Goal: Task Accomplishment & Management: Manage account settings

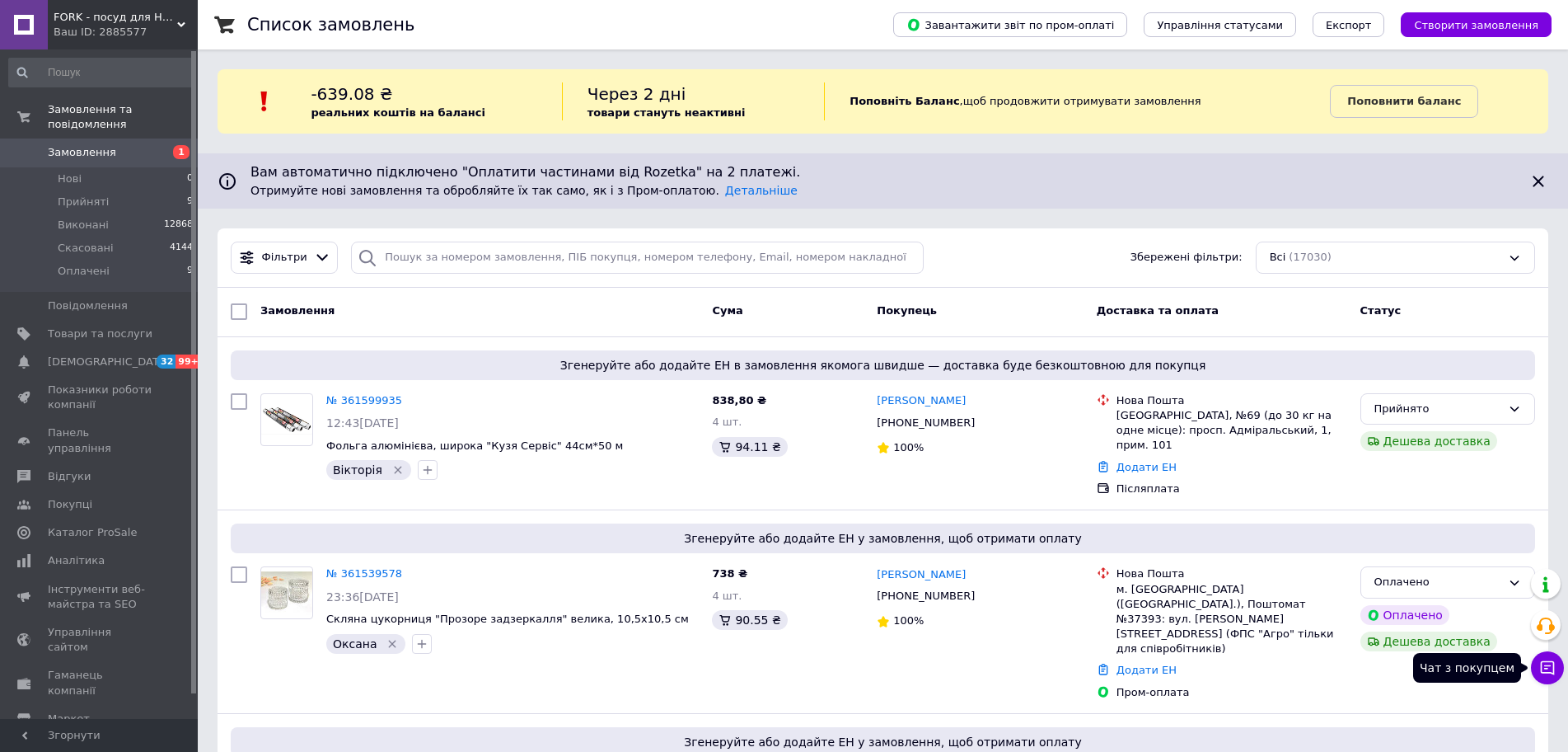
click at [1546, 665] on icon at bounding box center [1547, 667] width 14 height 14
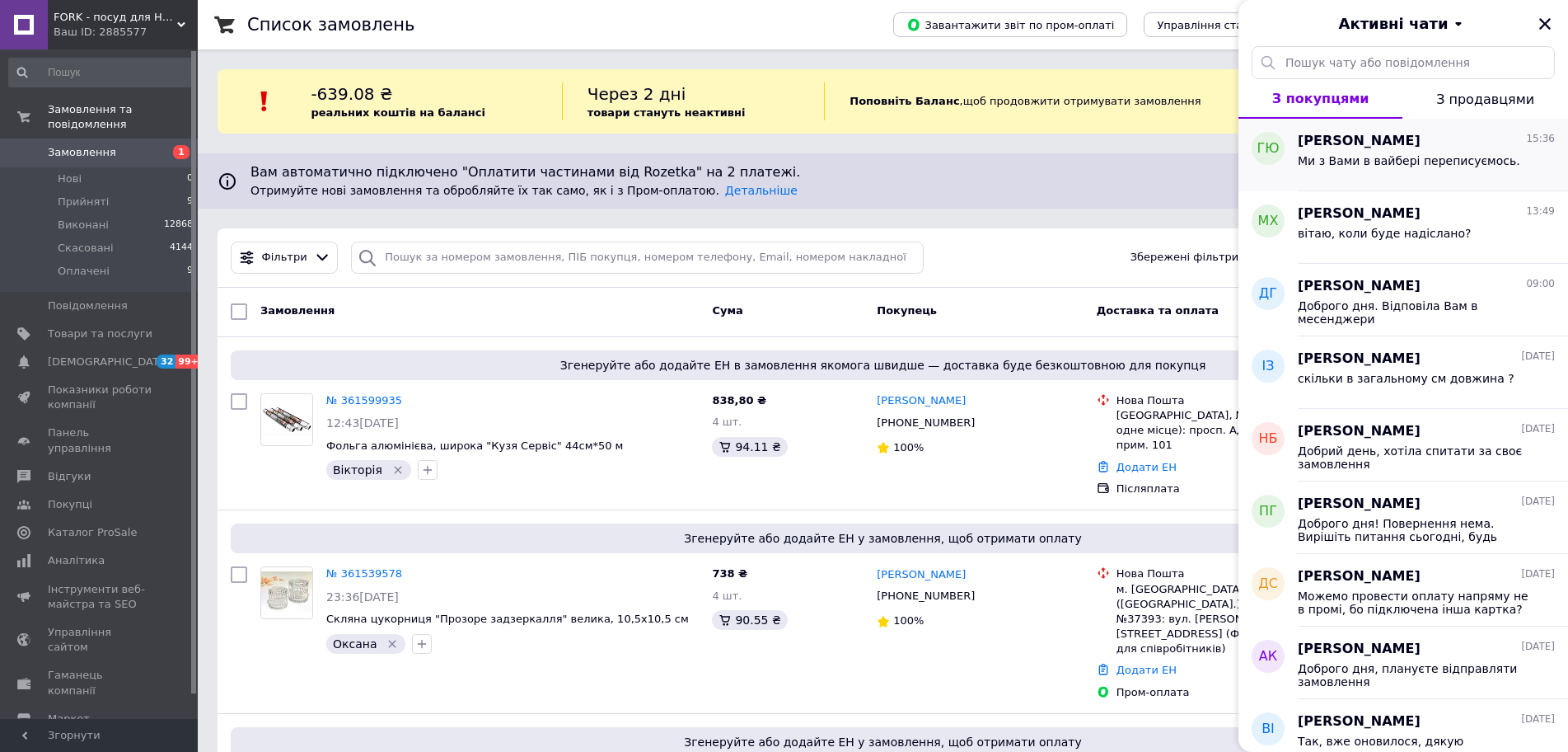
click at [1401, 181] on div "Гапонюк Юлия 15:36 Ми з Вами в вайбері переписуємось." at bounding box center [1432, 154] width 270 height 72
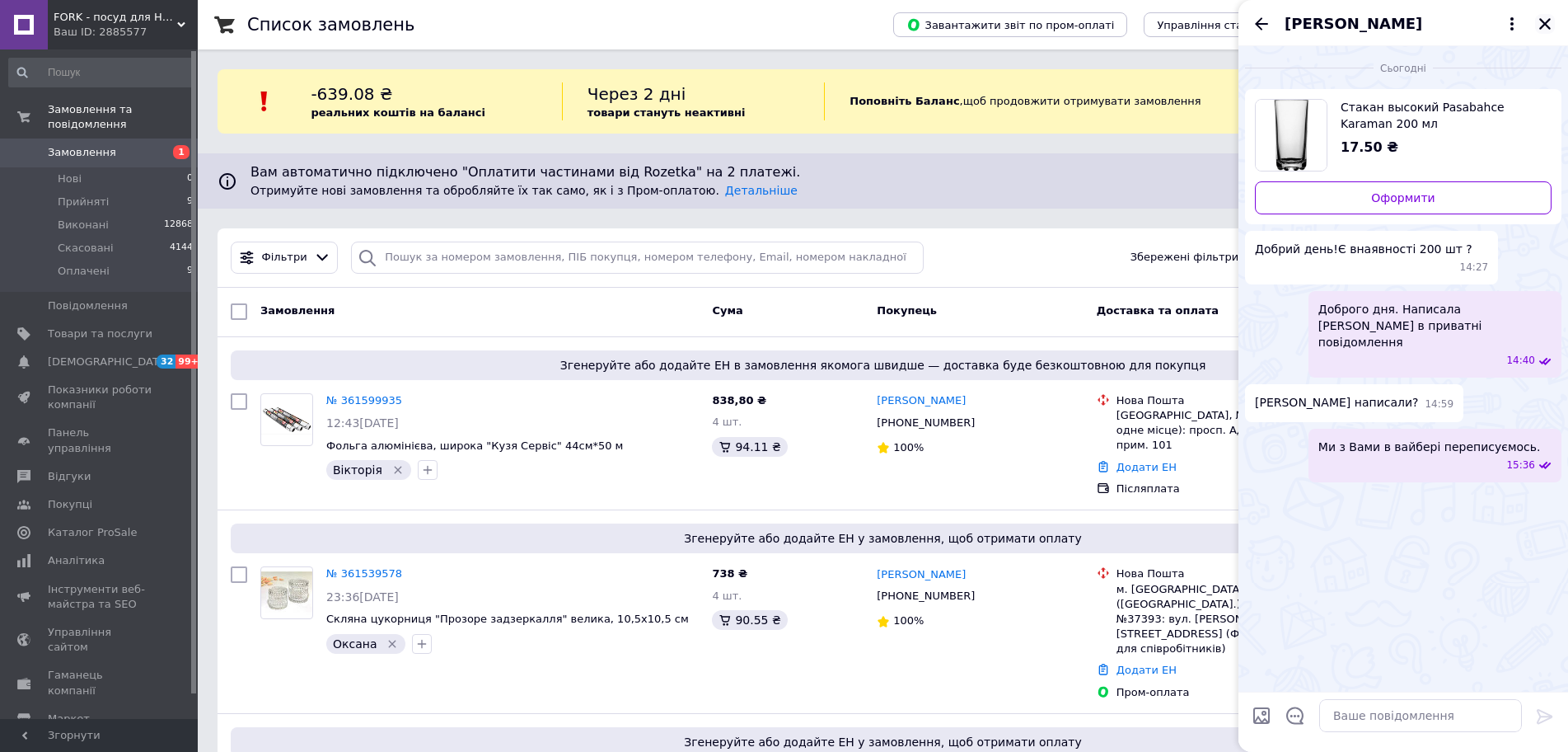
click at [1544, 25] on icon "Закрити" at bounding box center [1545, 24] width 11 height 11
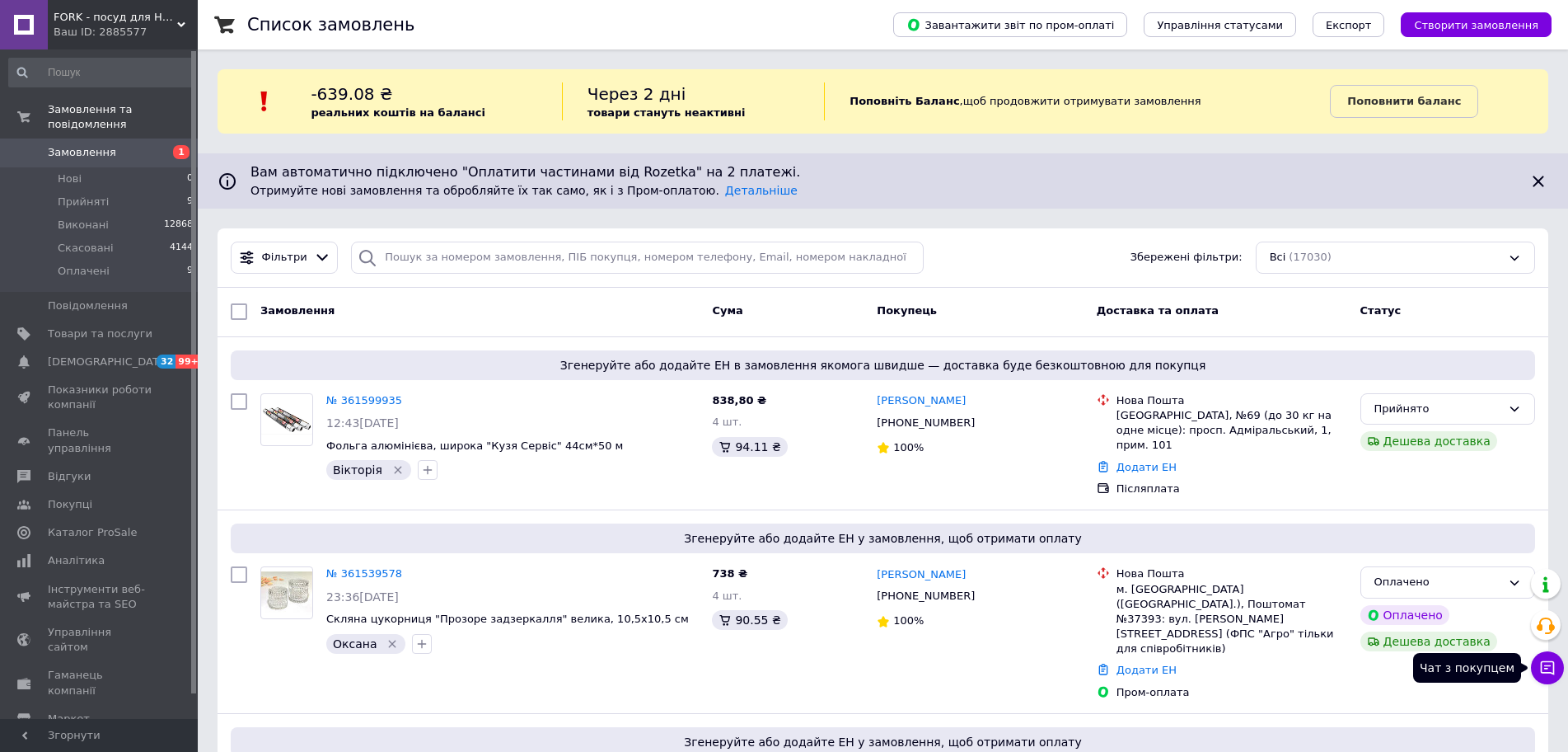
click at [1544, 672] on icon at bounding box center [1547, 667] width 14 height 14
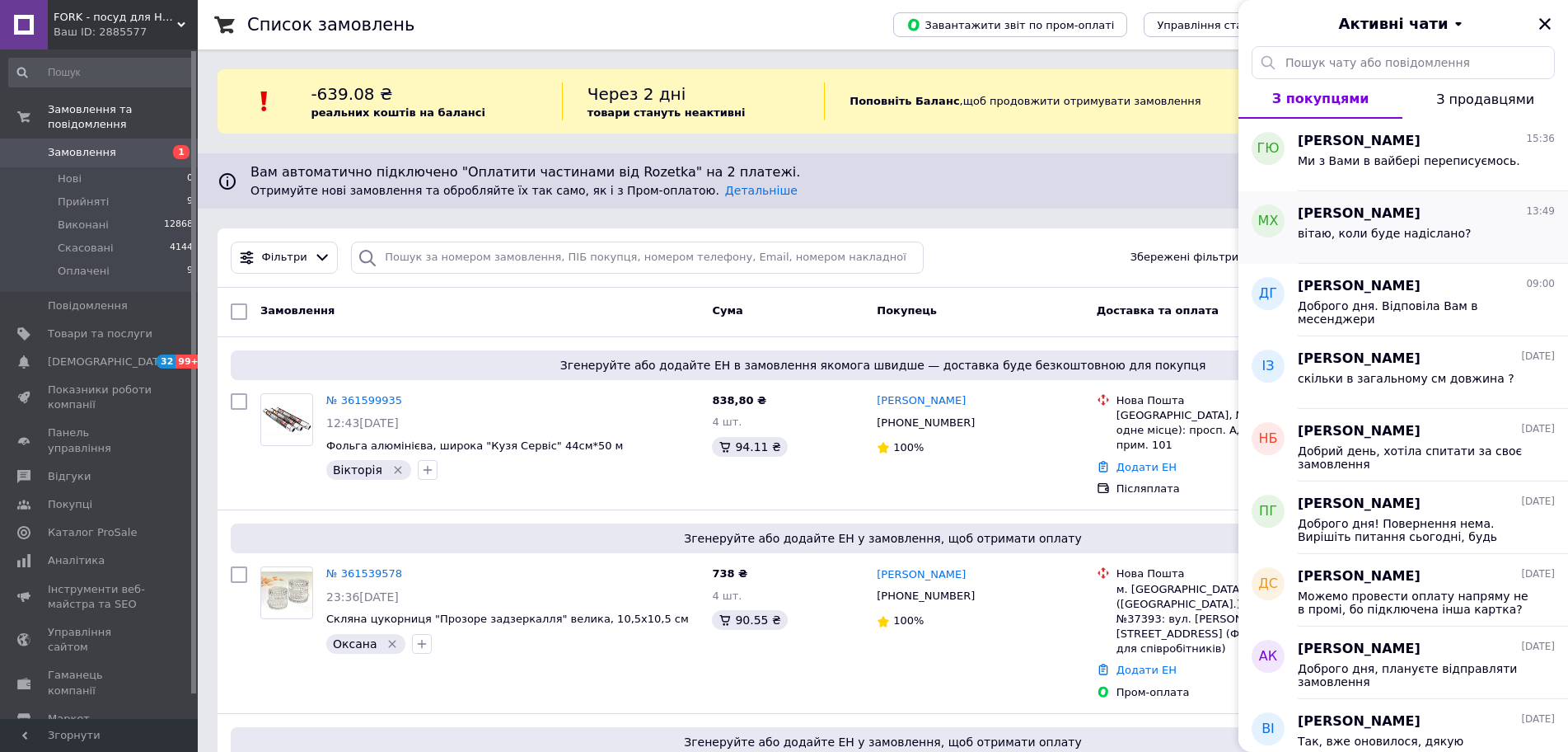
click at [1319, 252] on div "Мар'яна Хохлюк 13:49 вітаю, коли буде надіслано?" at bounding box center [1432, 227] width 270 height 72
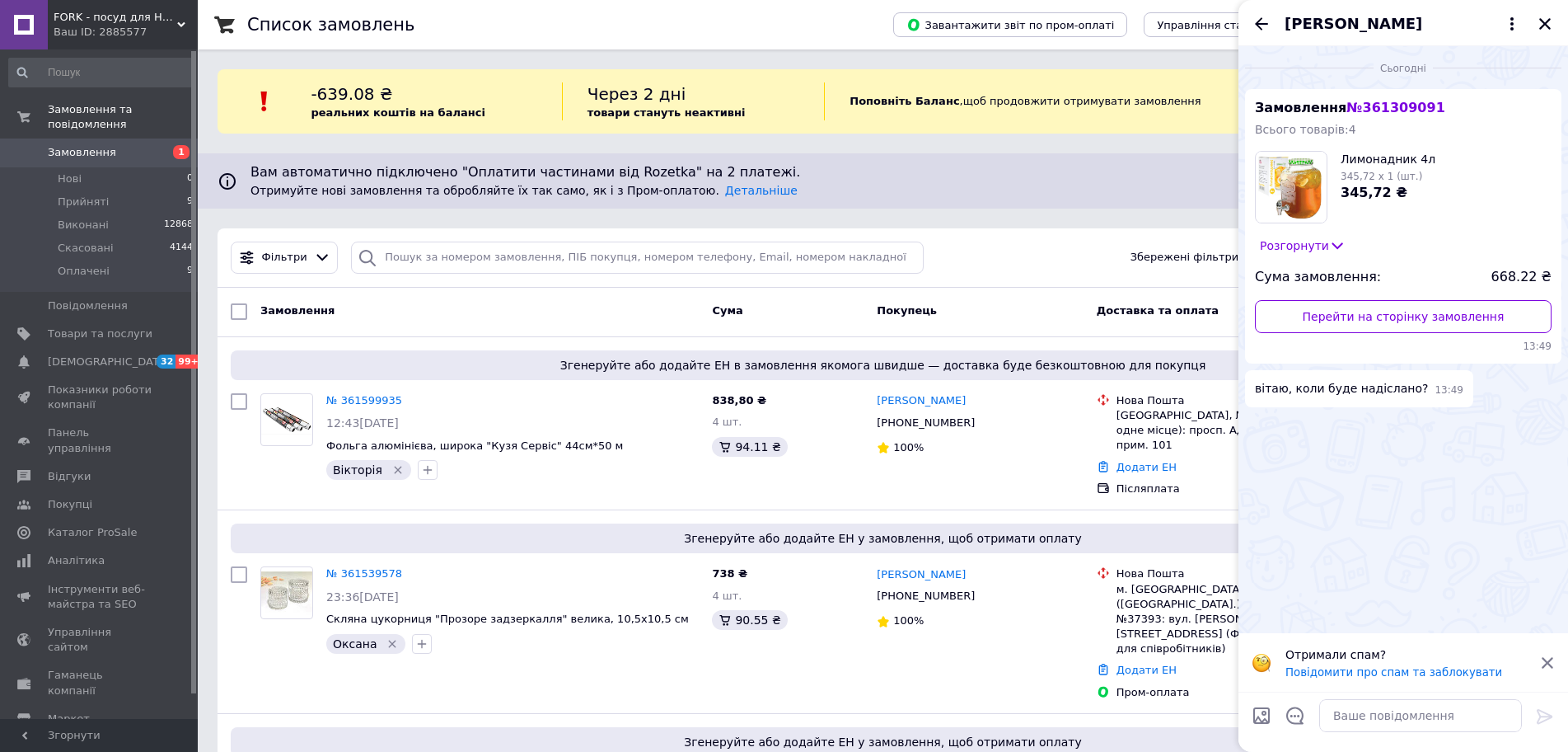
scroll to position [165, 0]
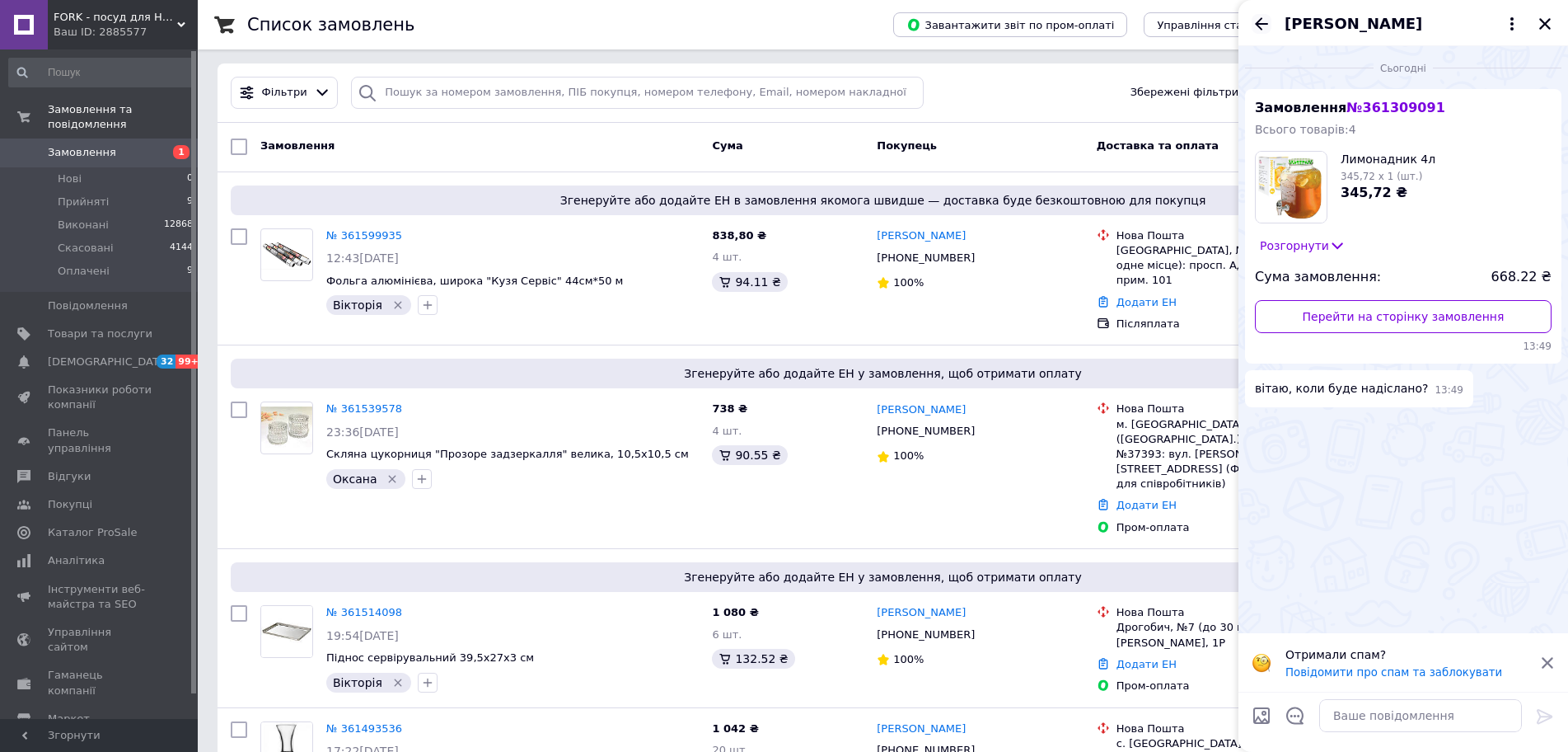
click at [1256, 26] on icon "Назад" at bounding box center [1261, 24] width 20 height 20
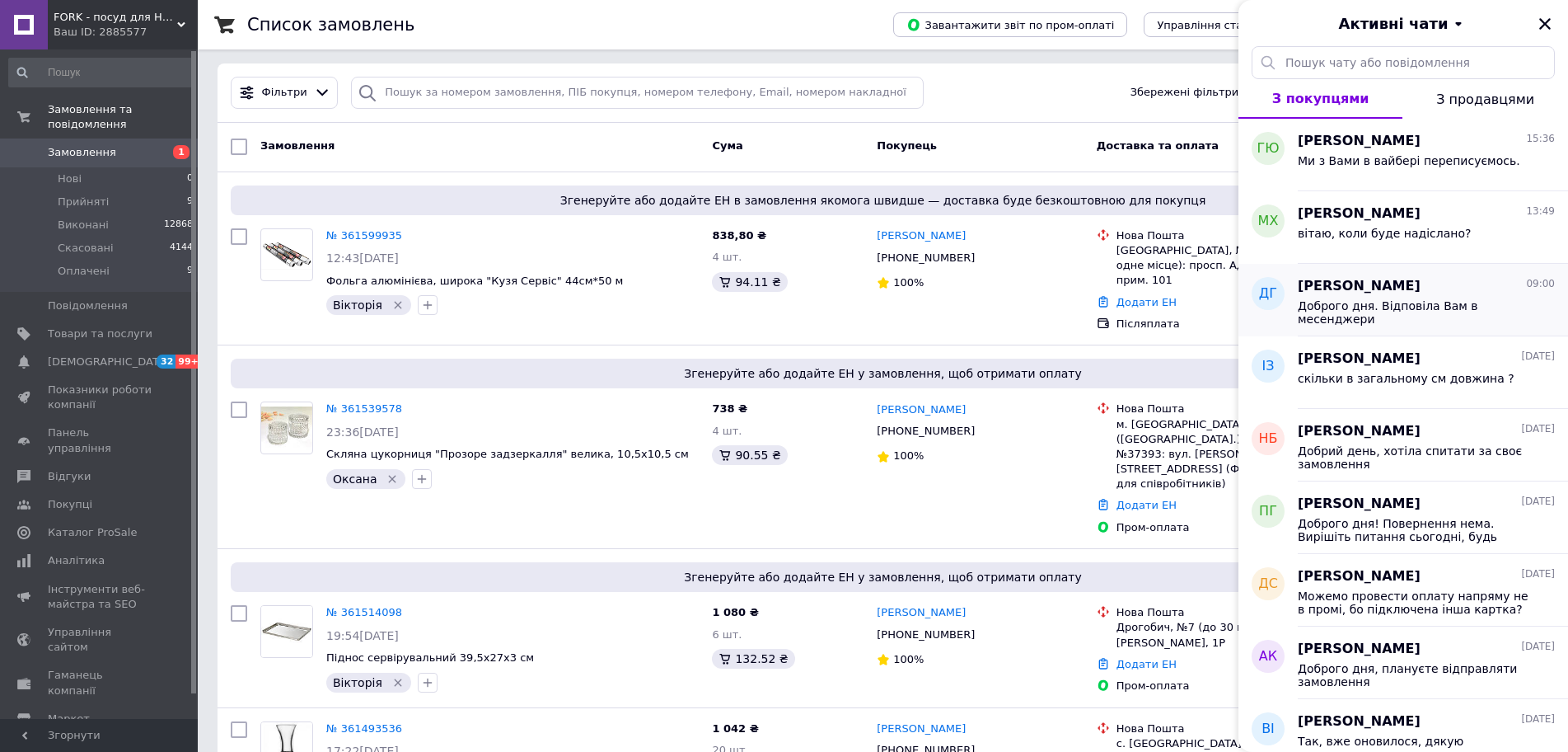
click at [1384, 301] on span "Доброго дня. Відповіла Вам в месенджери" at bounding box center [1415, 312] width 234 height 26
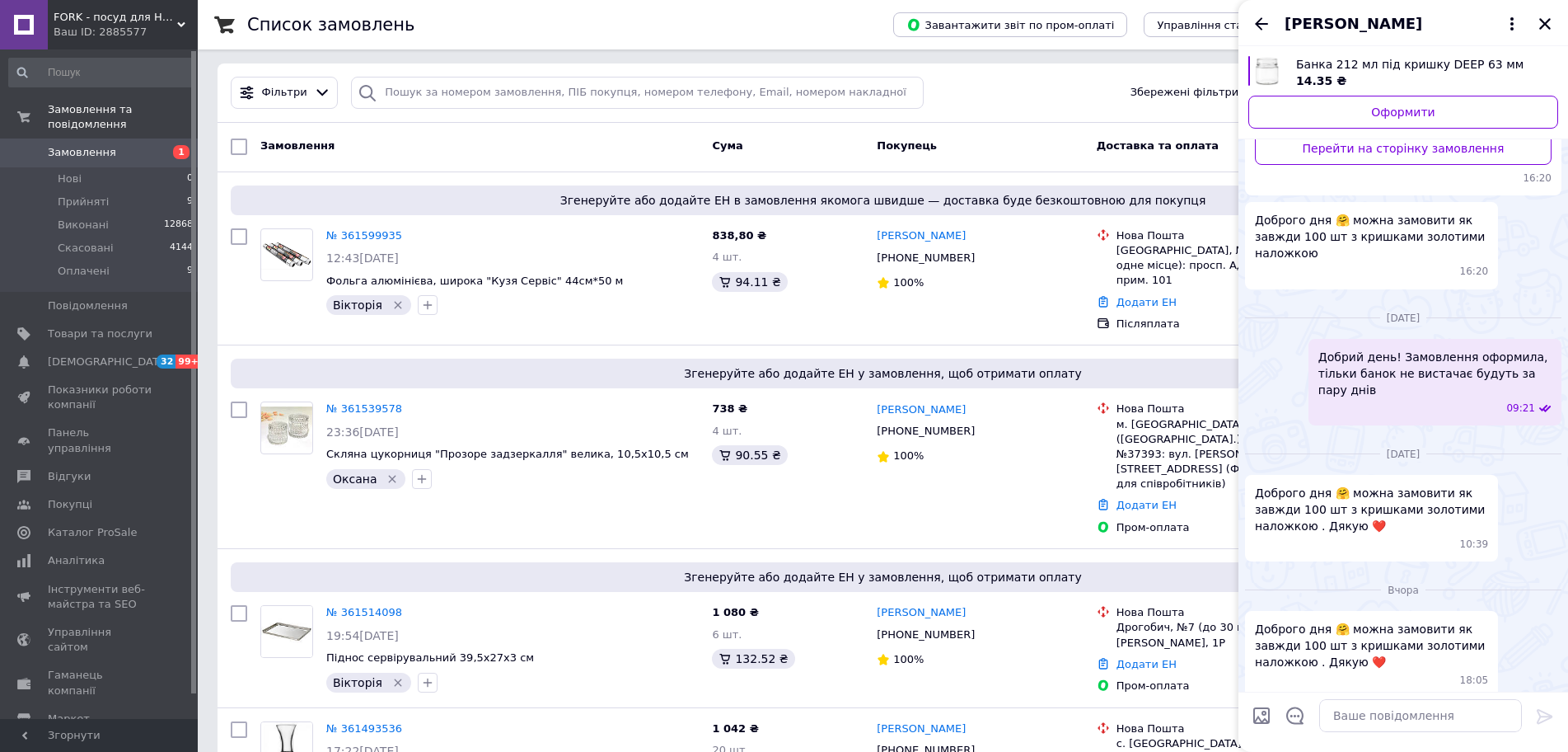
scroll to position [824, 0]
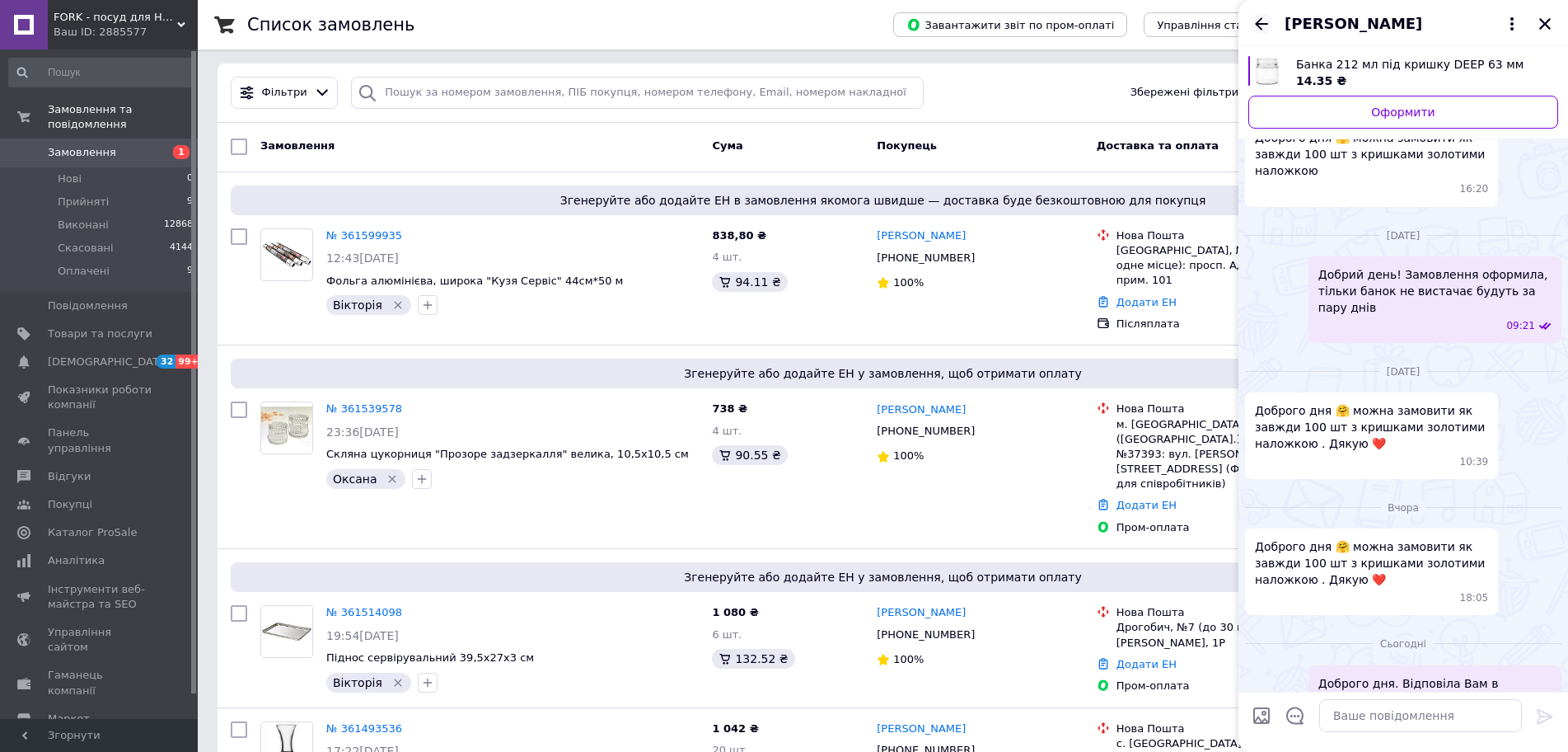
click at [1265, 26] on icon "Назад" at bounding box center [1261, 24] width 20 height 20
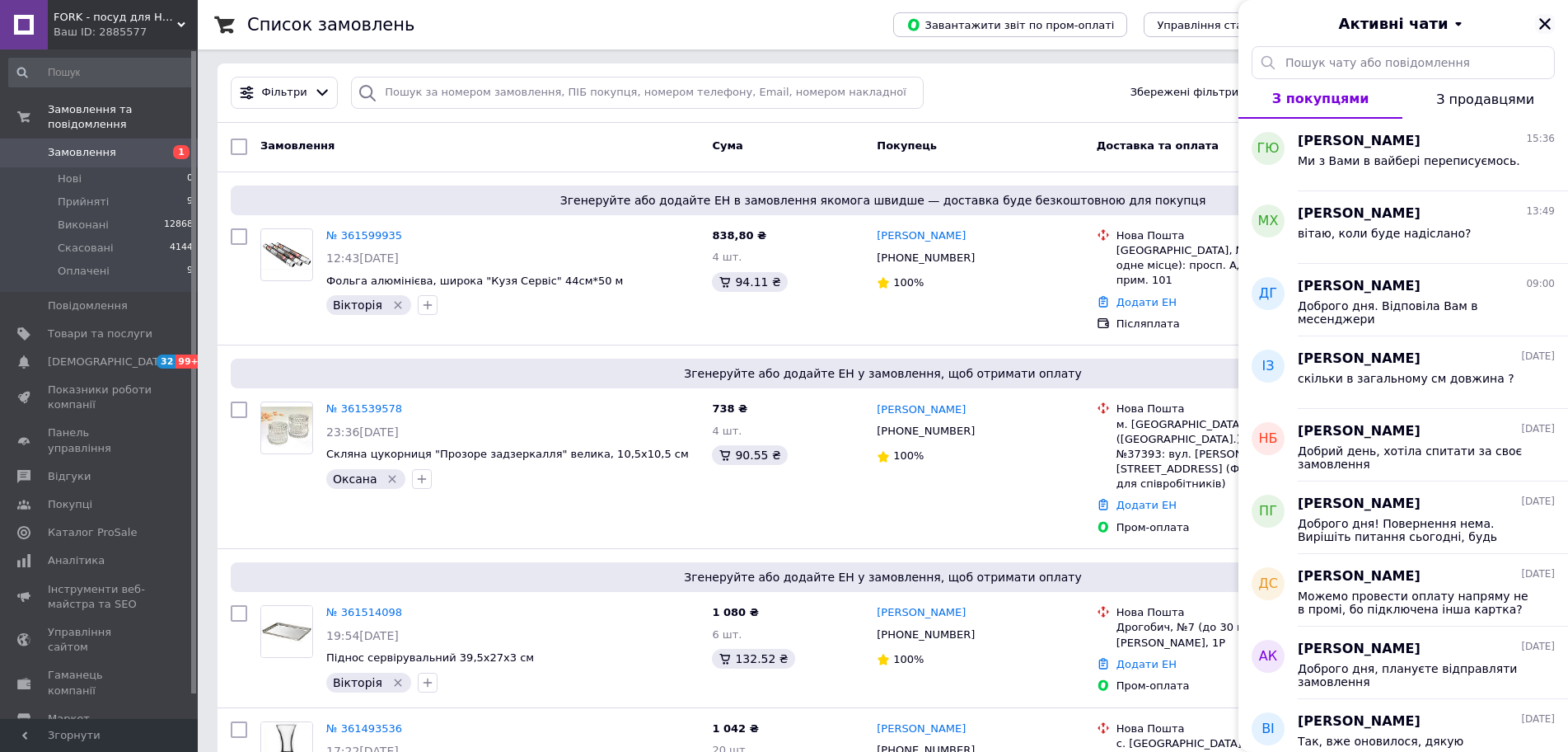
click at [1544, 23] on icon "Закрити" at bounding box center [1545, 24] width 11 height 11
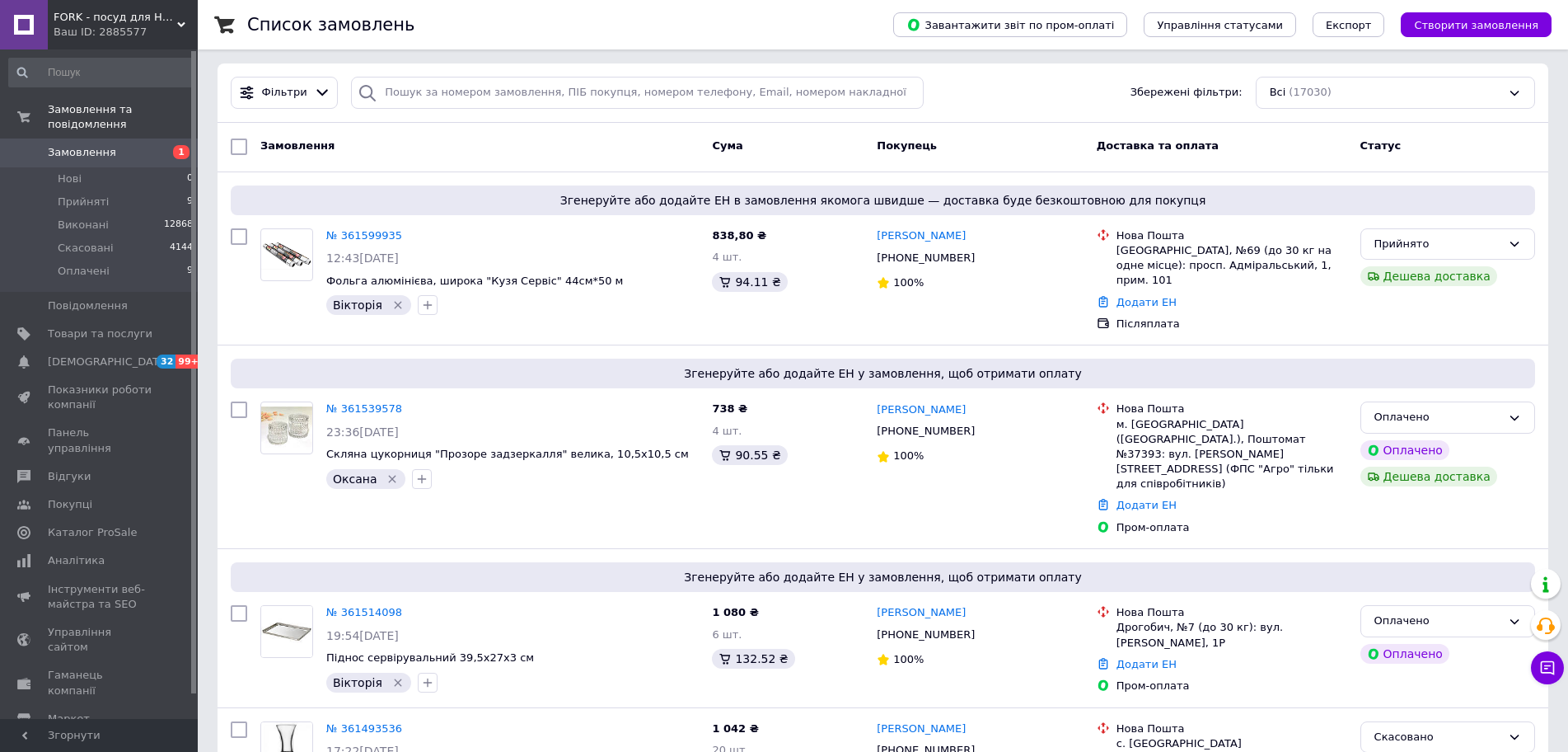
scroll to position [0, 0]
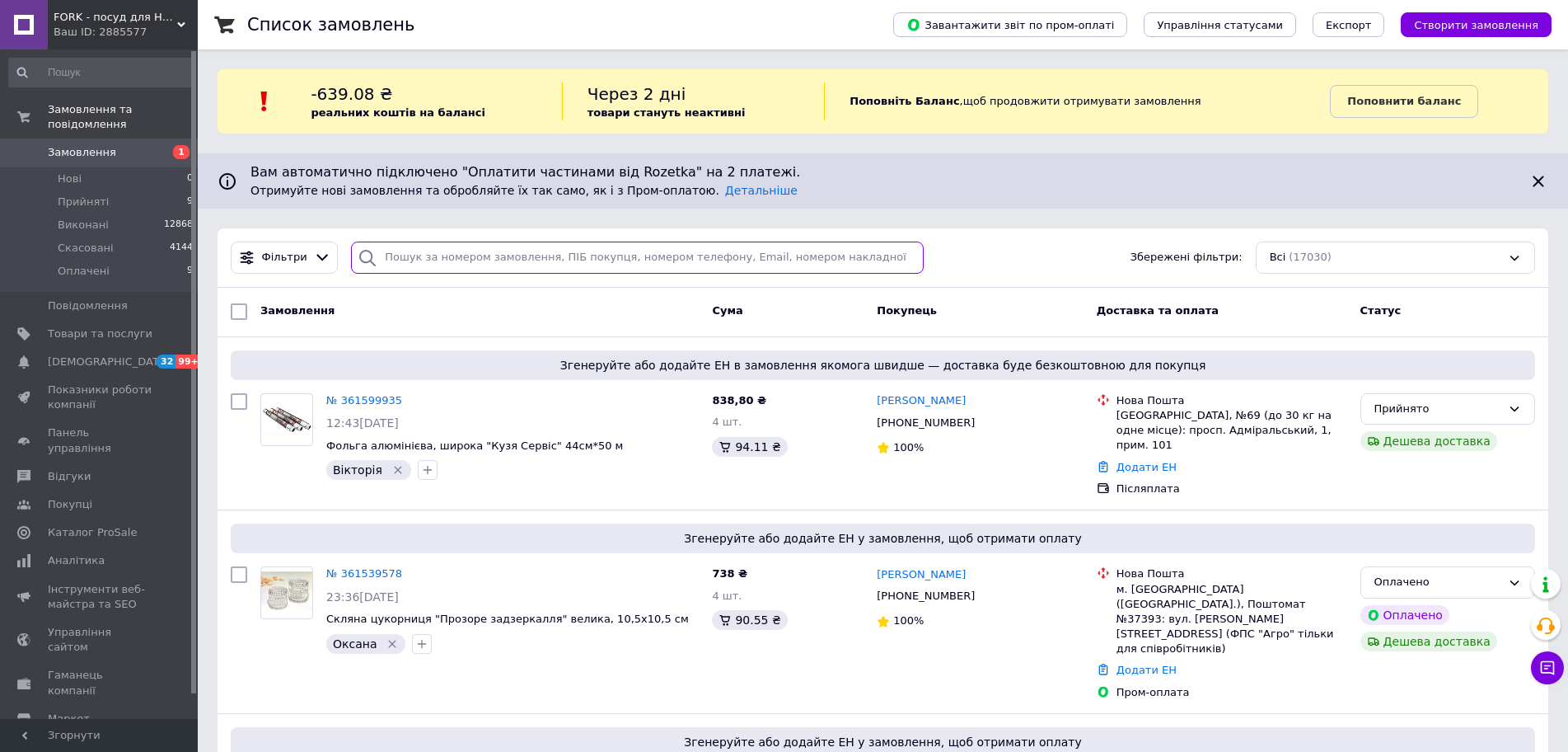
paste input "0951858013"
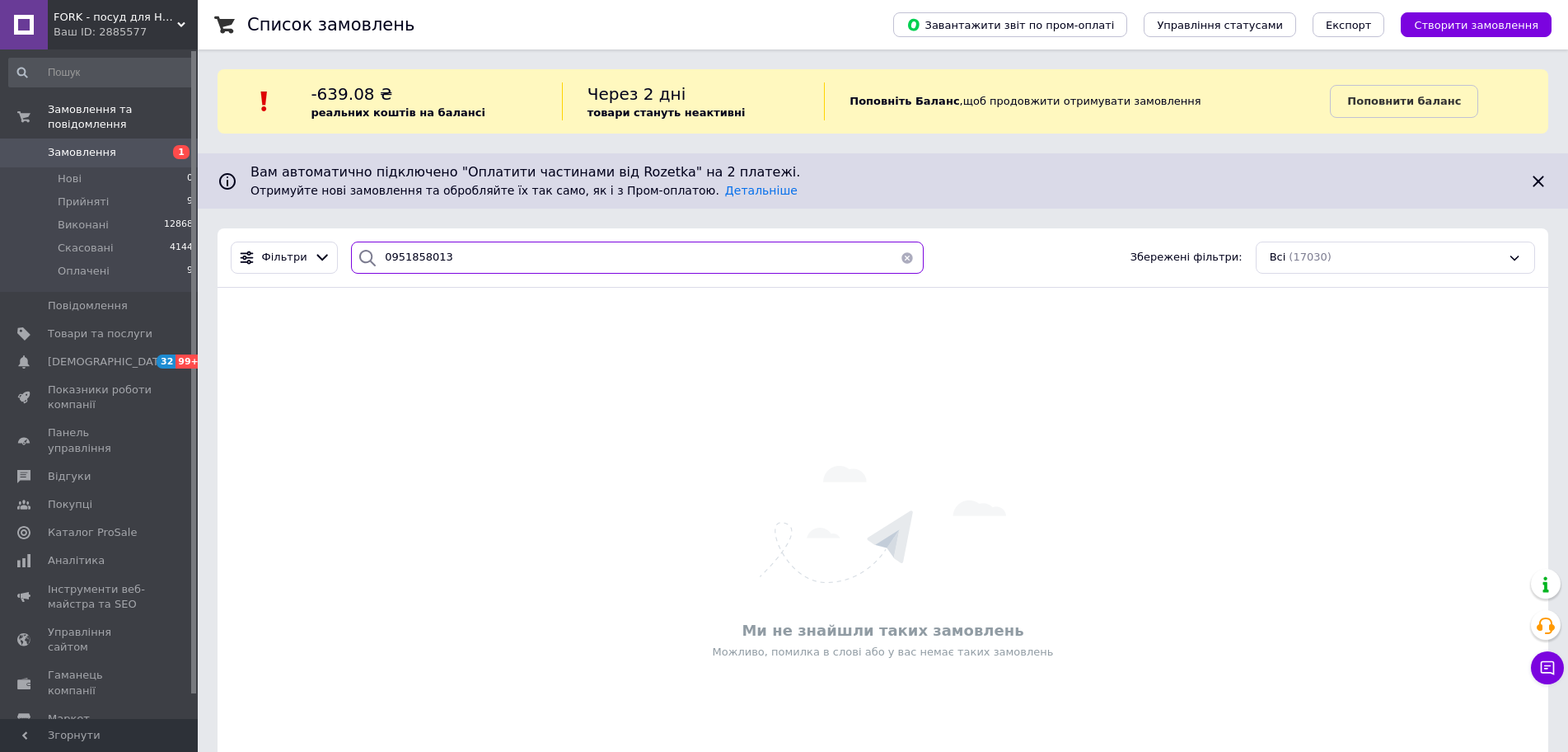
type input "0951858013"
drag, startPoint x: 439, startPoint y: 261, endPoint x: 354, endPoint y: 259, distance: 85.0
click at [354, 259] on div "0951858013" at bounding box center [637, 258] width 573 height 32
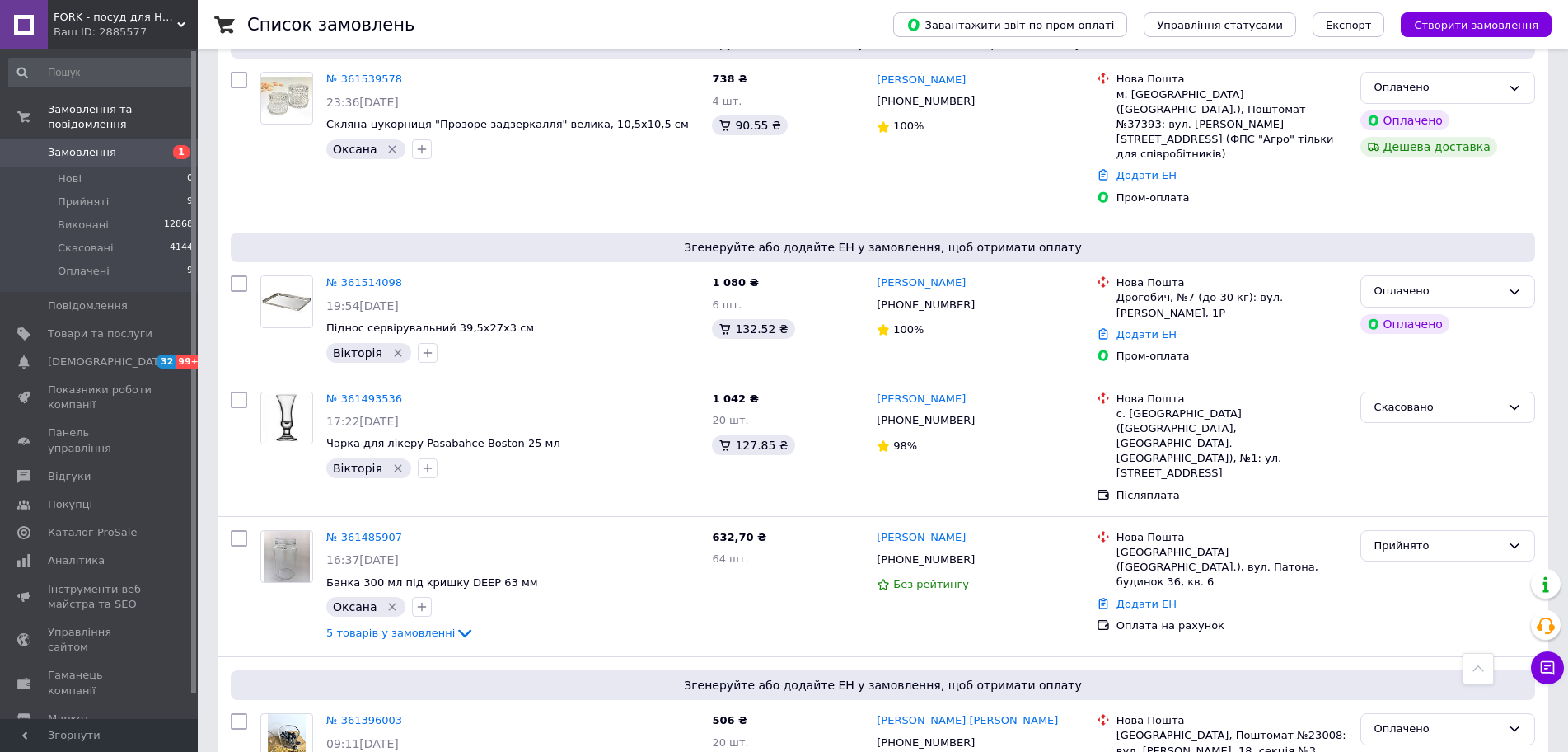
scroll to position [577, 0]
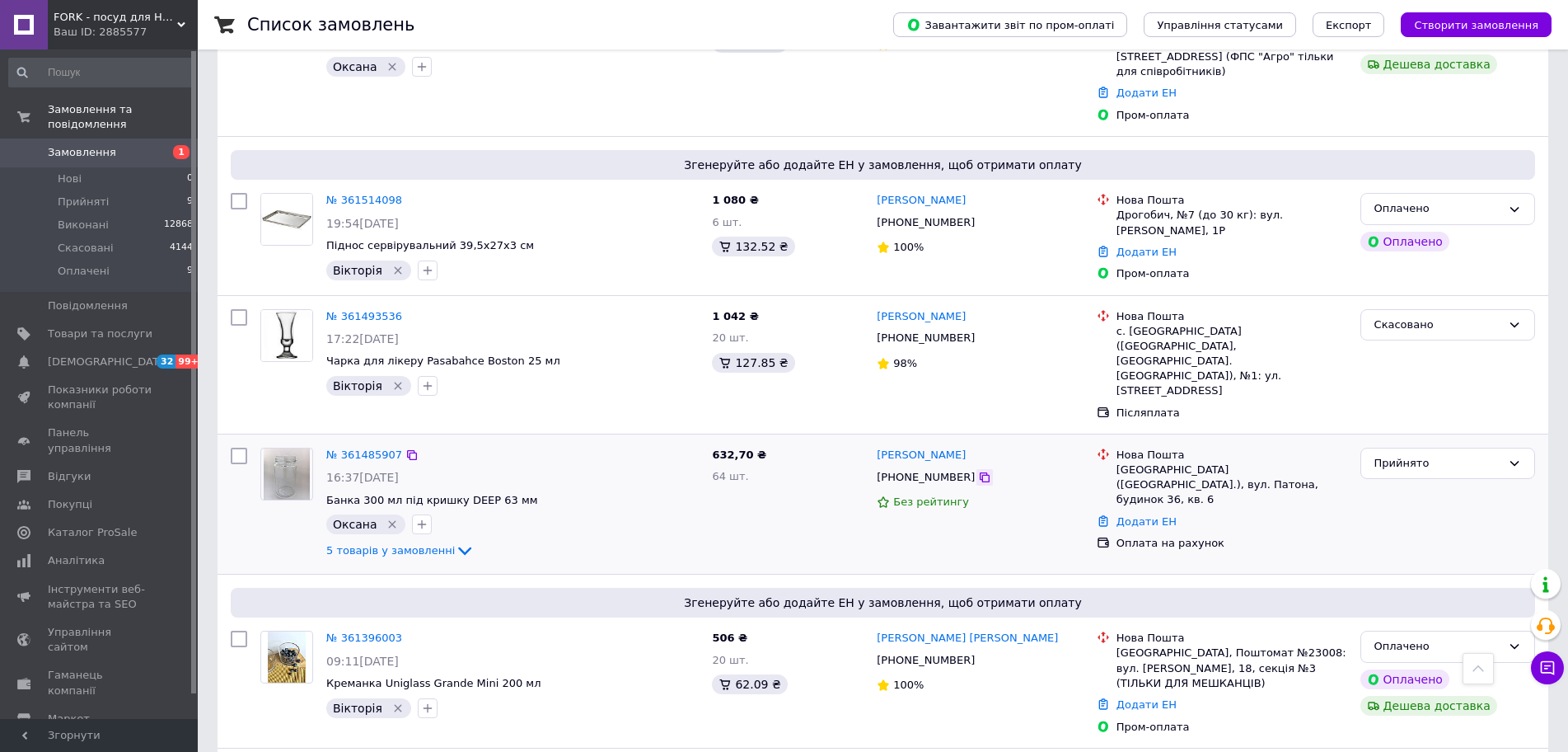
click at [980, 472] on icon at bounding box center [984, 477] width 10 height 10
click at [1135, 515] on link "Додати ЕН" at bounding box center [1146, 520] width 60 height 12
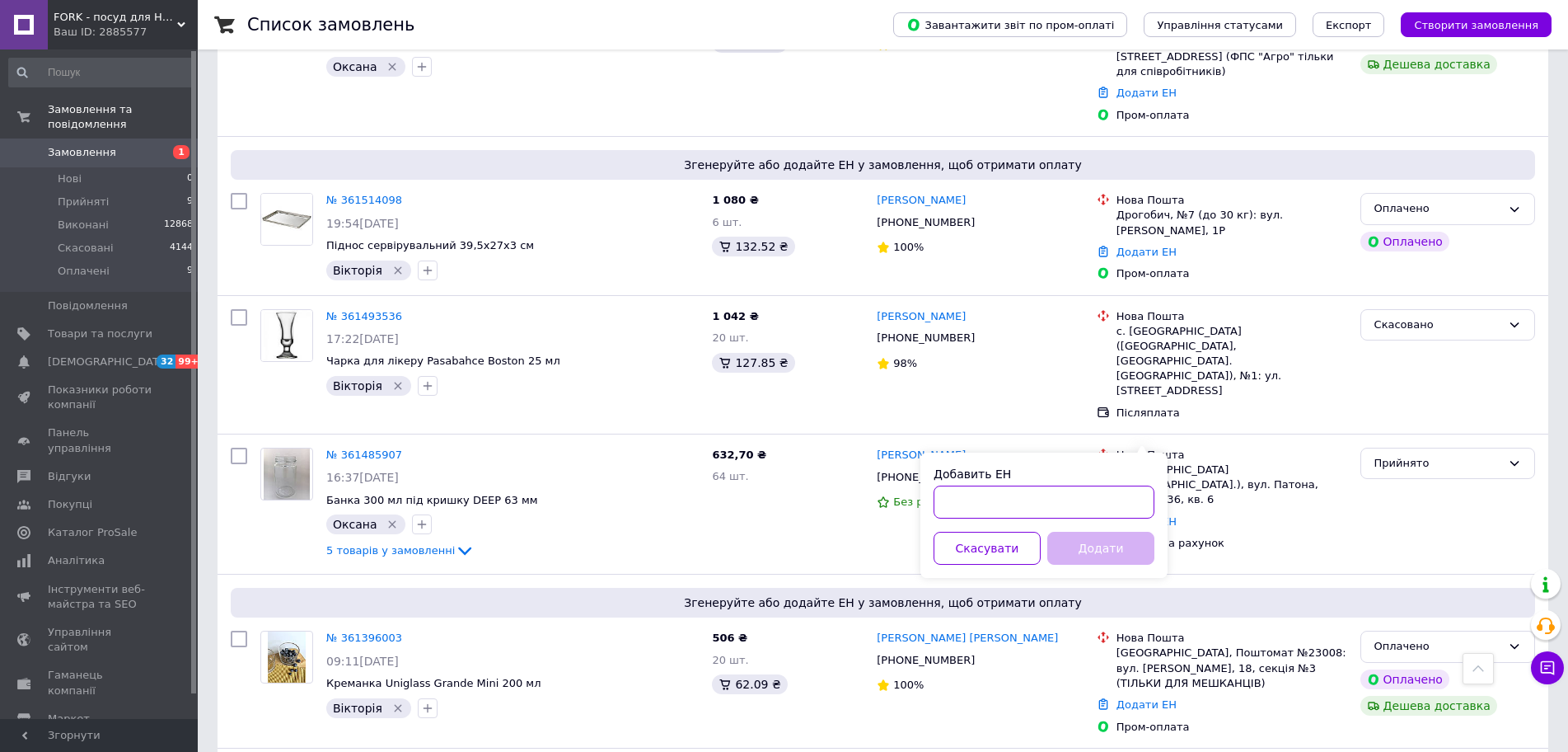
paste input "20451247071395"
type input "20451247071395"
click at [1089, 552] on button "Додати" at bounding box center [1101, 548] width 107 height 33
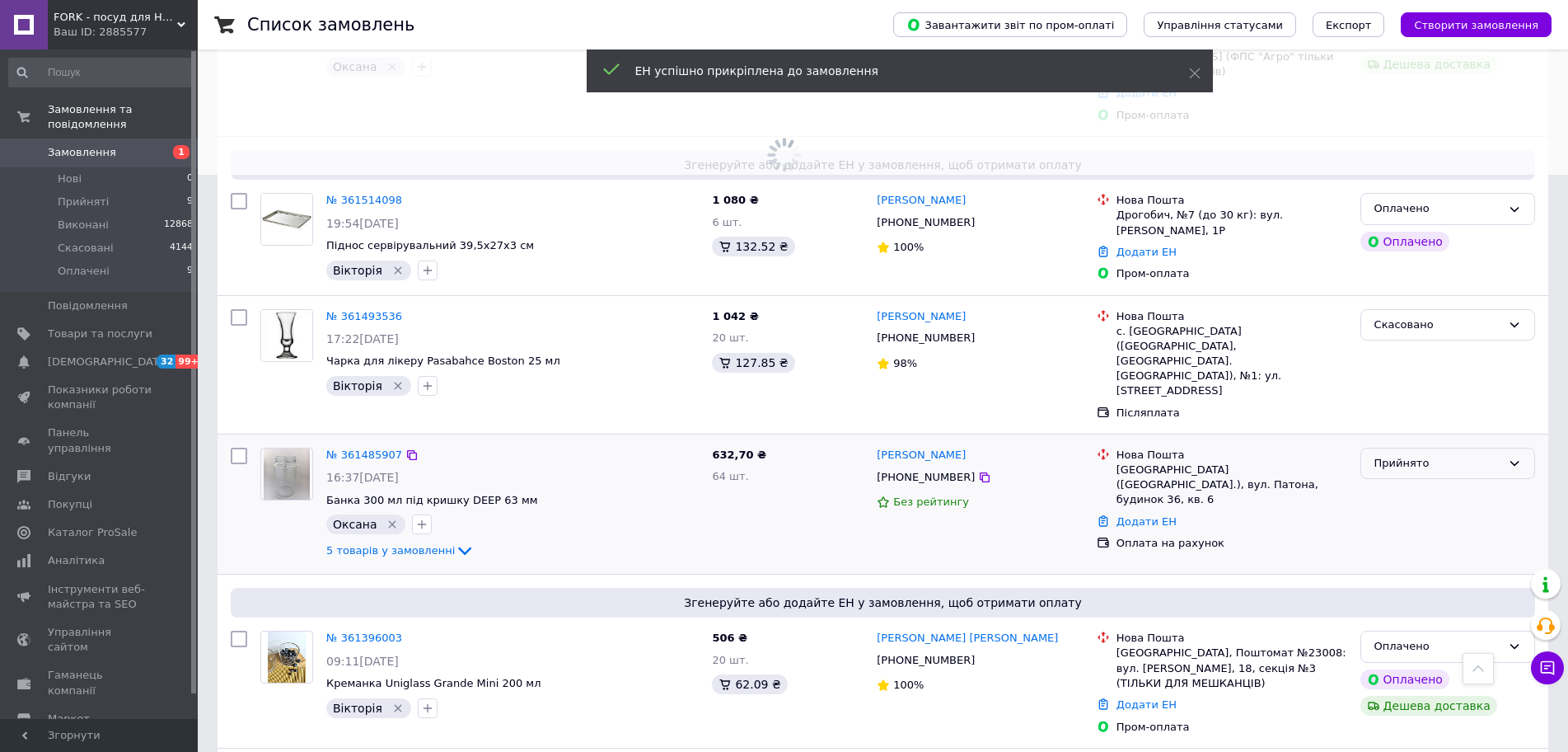
click at [1516, 456] on icon at bounding box center [1514, 463] width 13 height 13
click at [1408, 482] on li "Виконано" at bounding box center [1448, 497] width 173 height 30
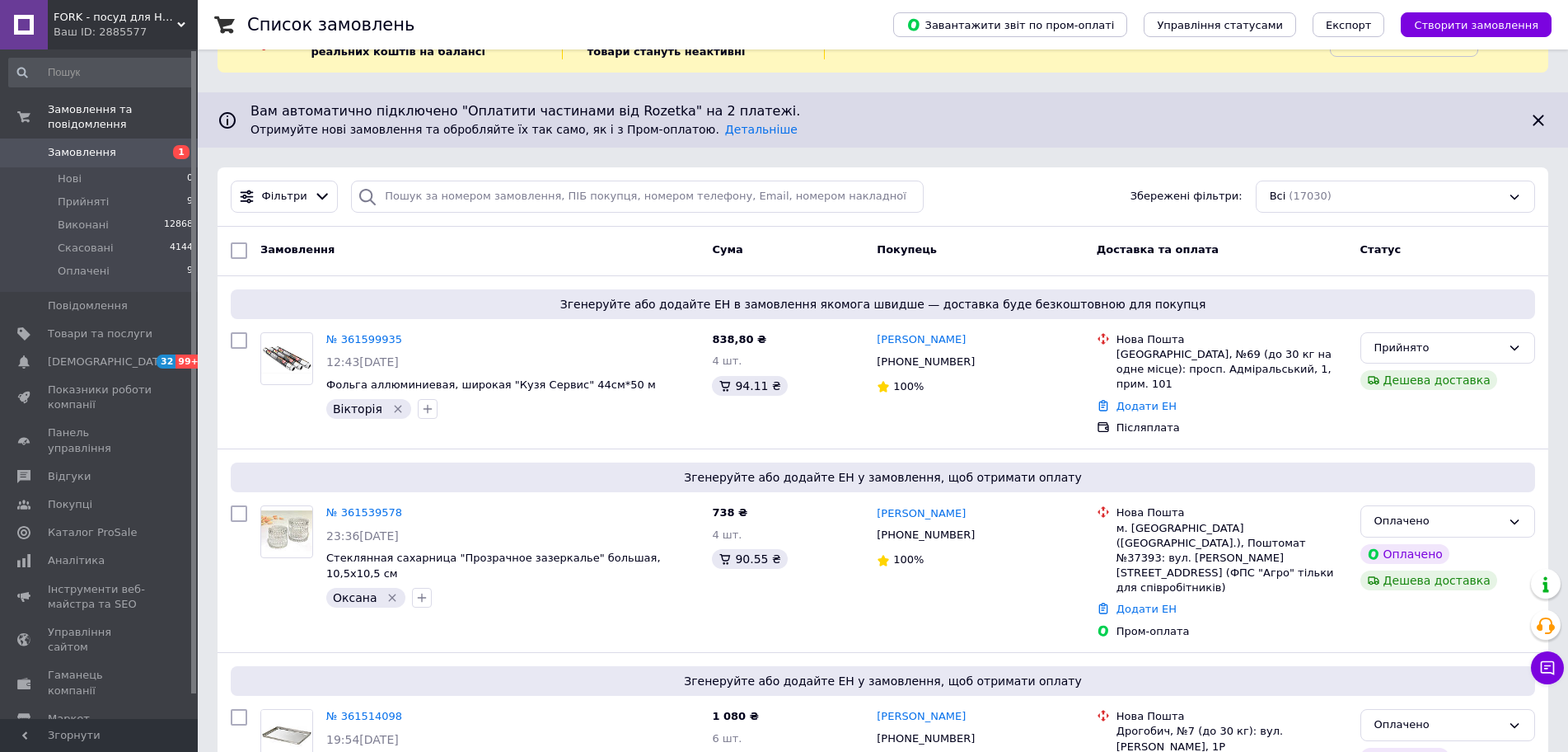
scroll to position [0, 0]
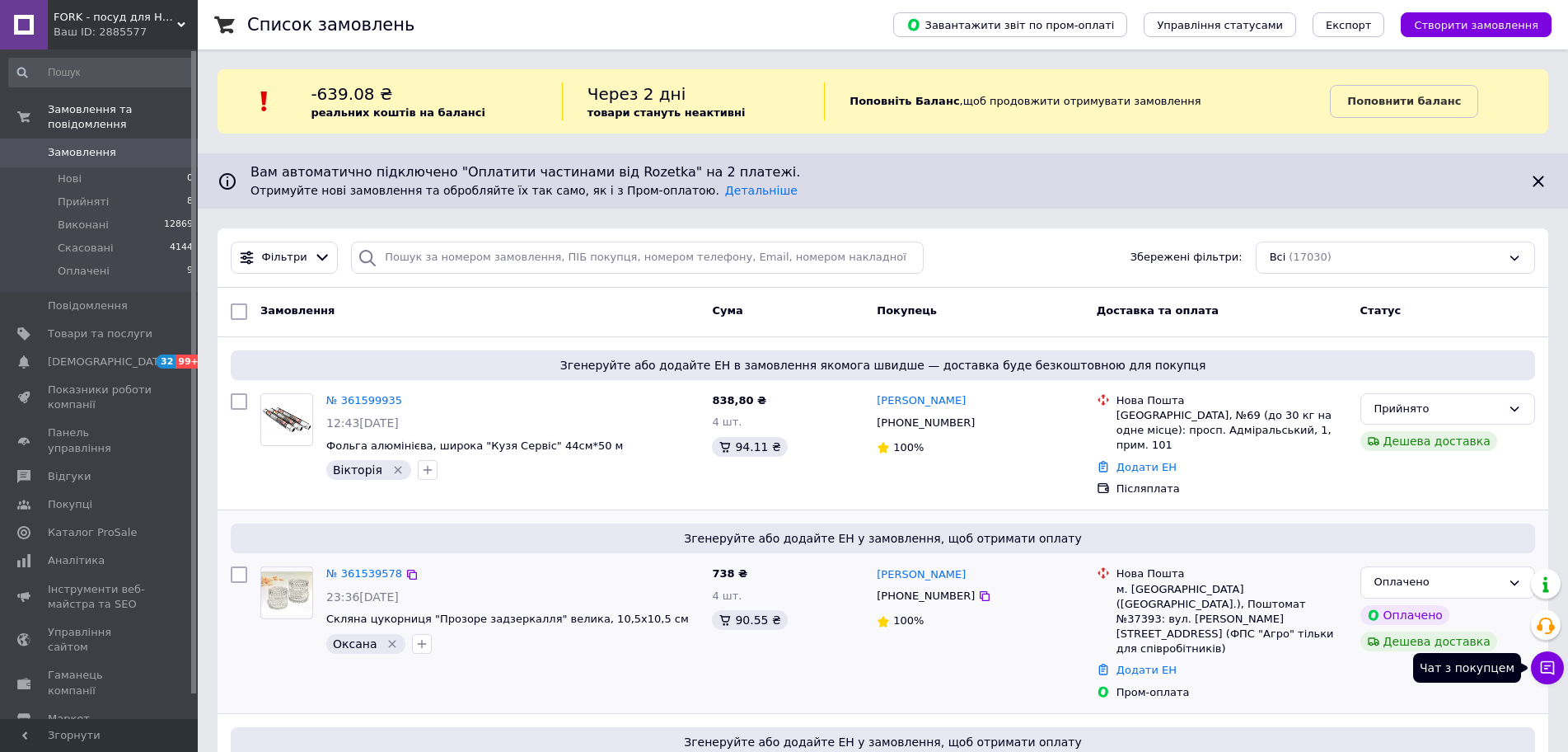
click at [1548, 667] on icon at bounding box center [1548, 667] width 17 height 17
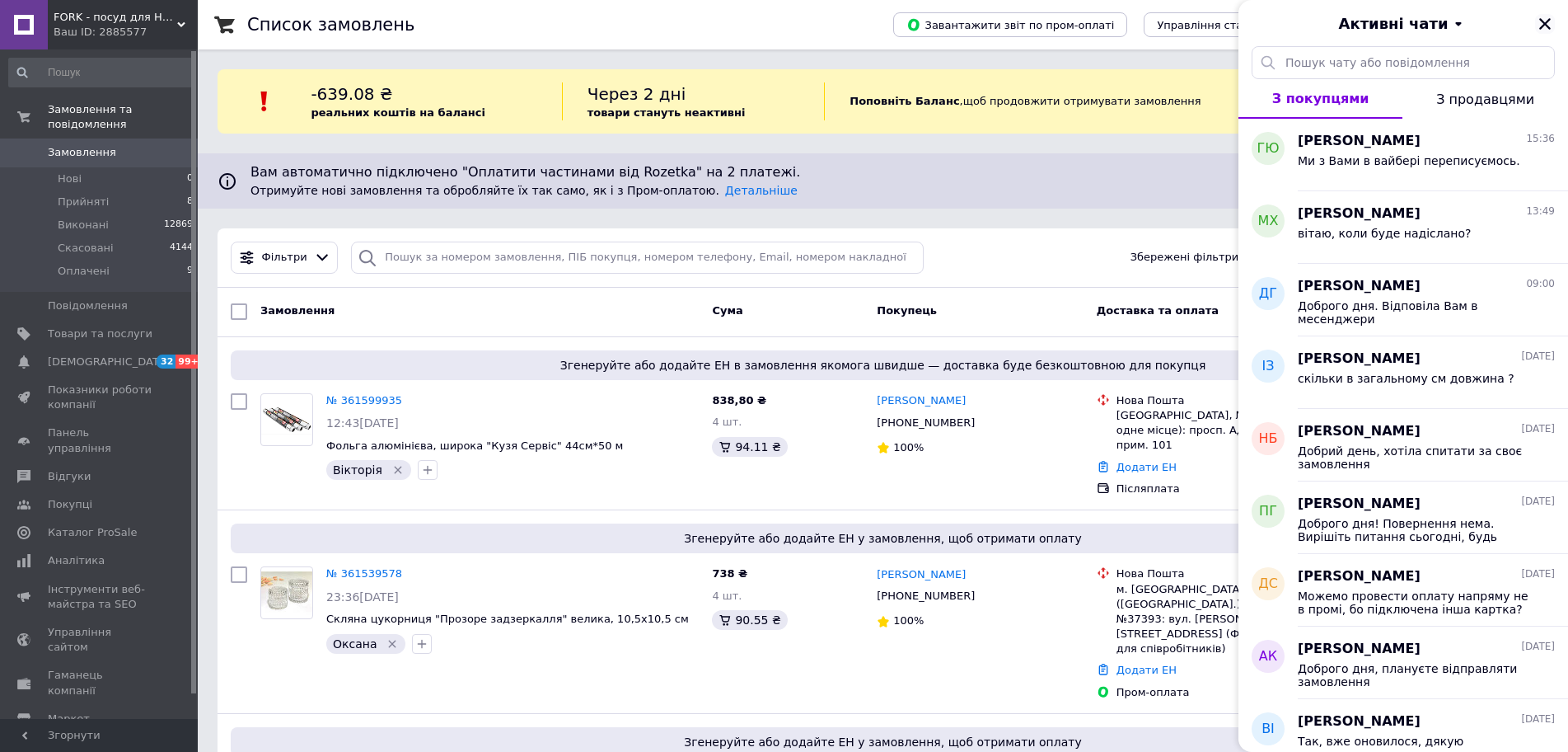
click at [1546, 18] on icon "Закрити" at bounding box center [1545, 24] width 15 height 15
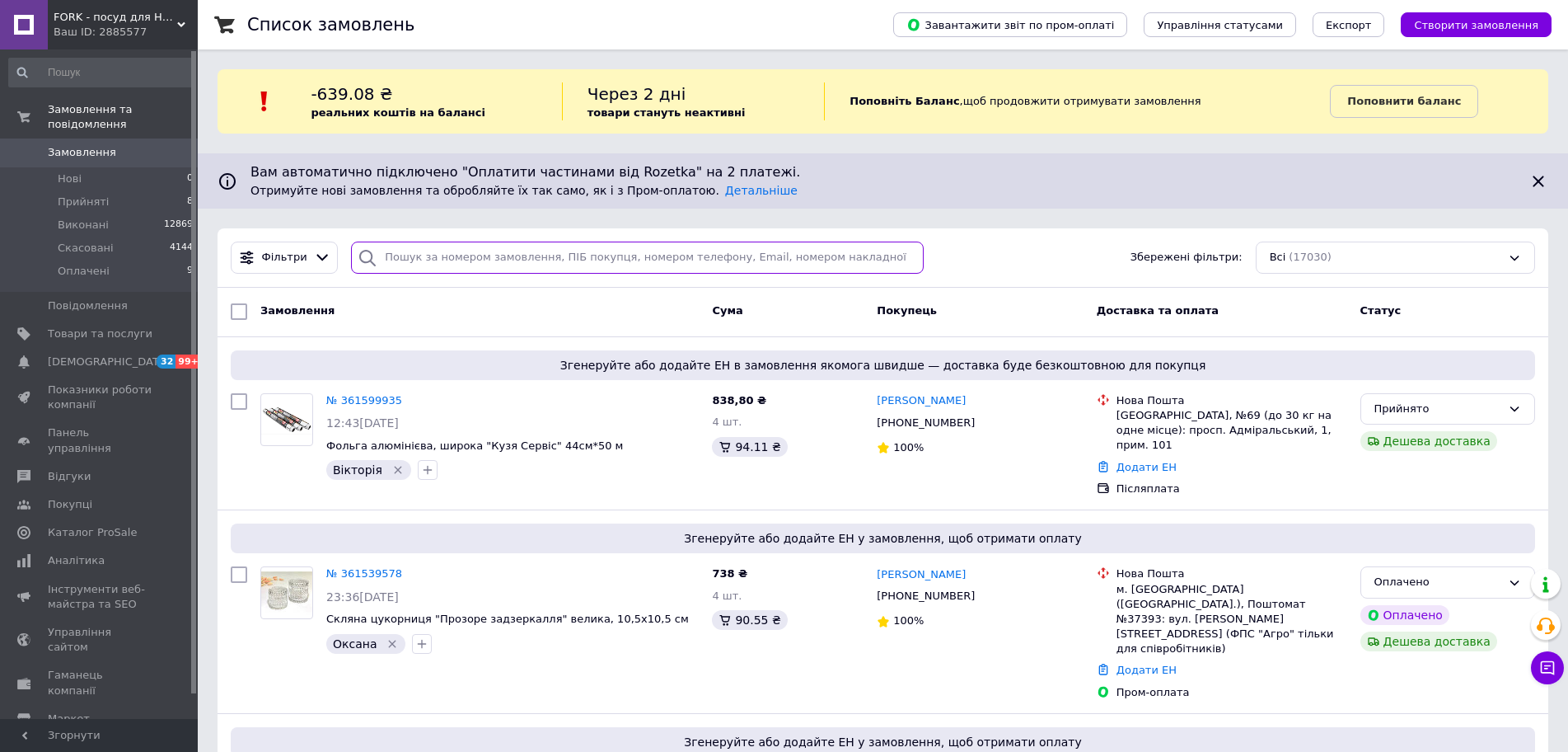
click at [520, 261] on input "search" at bounding box center [637, 258] width 573 height 32
paste input "361514098"
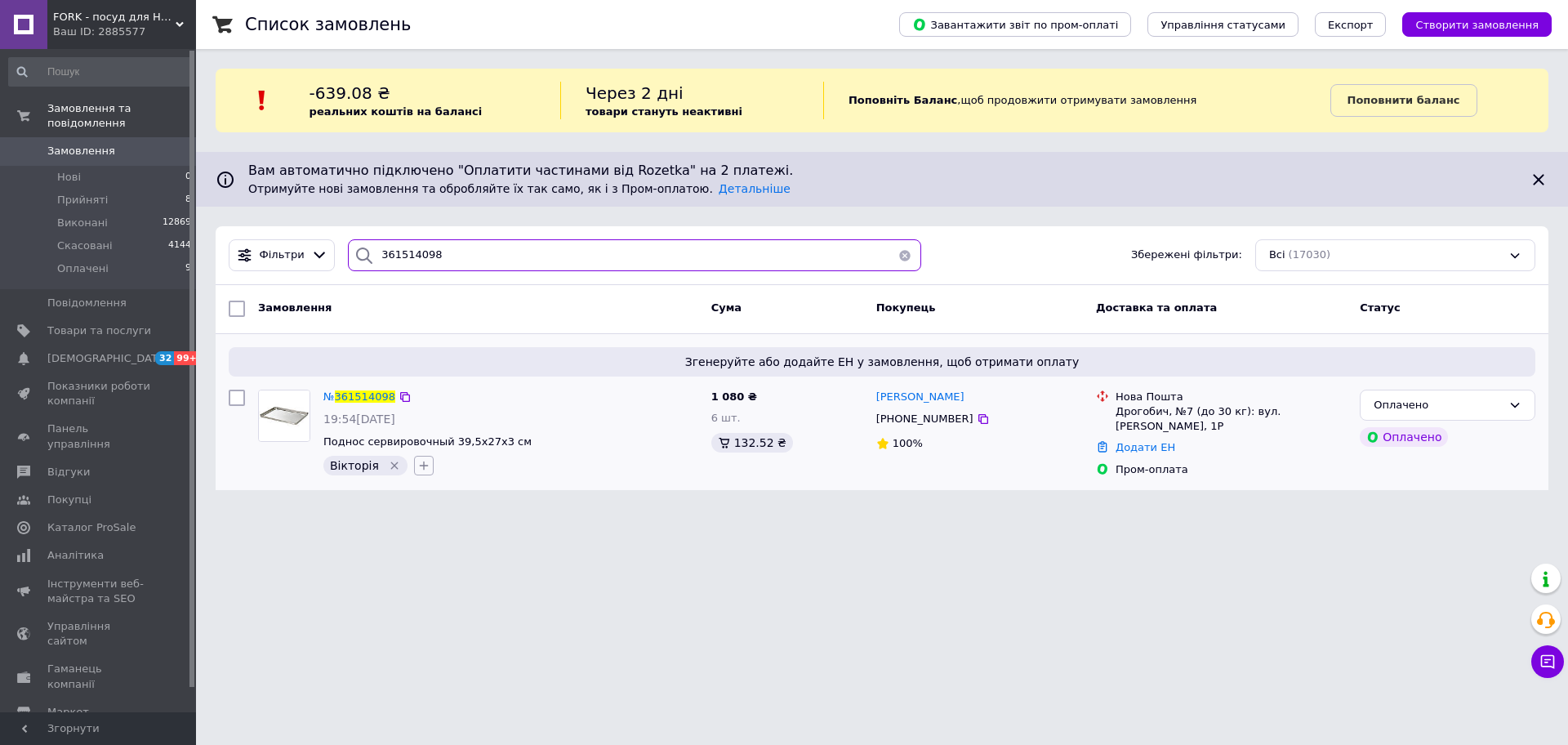
type input "361514098"
click at [419, 464] on icon "button" at bounding box center [423, 466] width 9 height 9
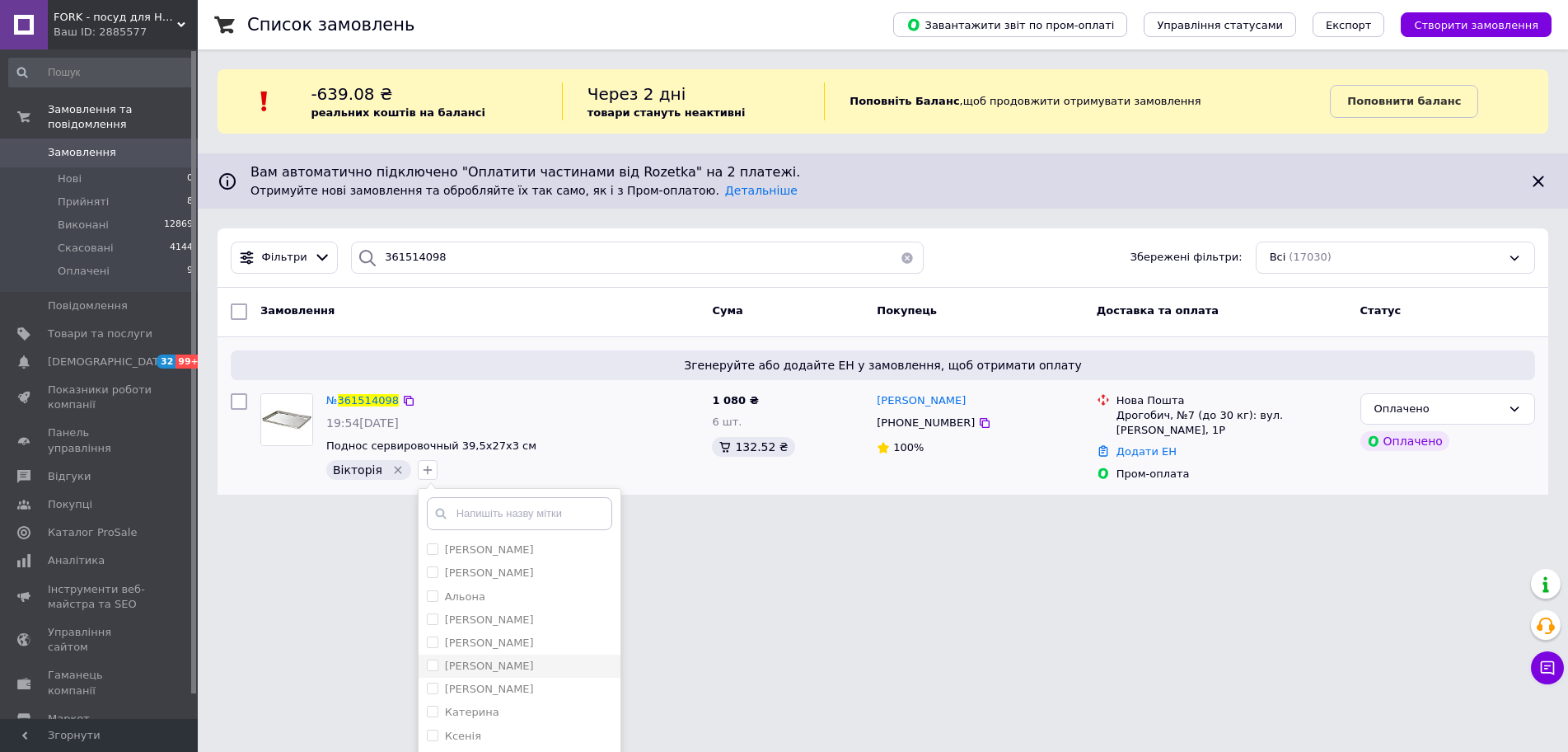
scroll to position [102, 0]
click at [427, 706] on input "Оксана" at bounding box center [432, 702] width 10 height 10
checkbox input "true"
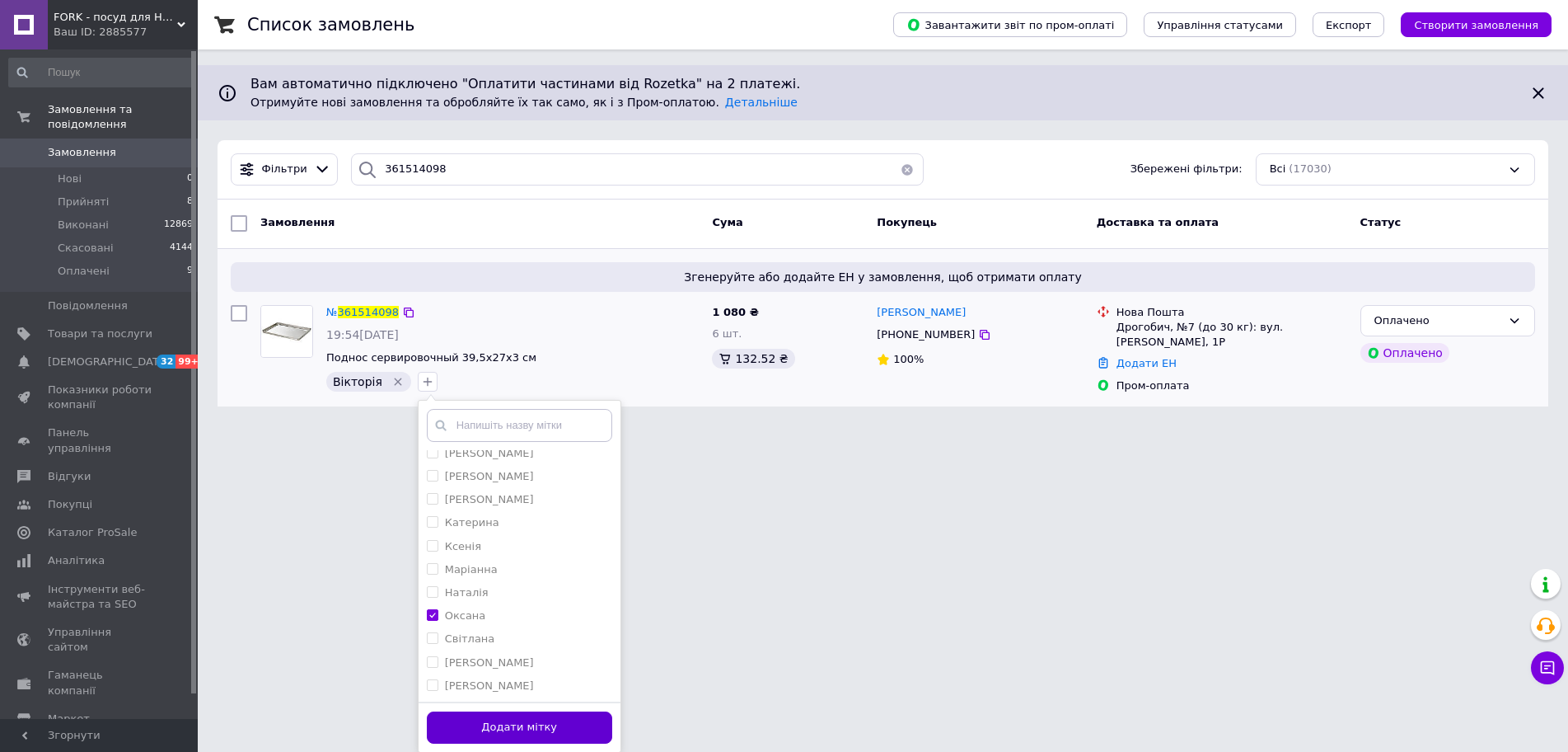
click at [536, 716] on button "Додати мітку" at bounding box center [520, 728] width 185 height 32
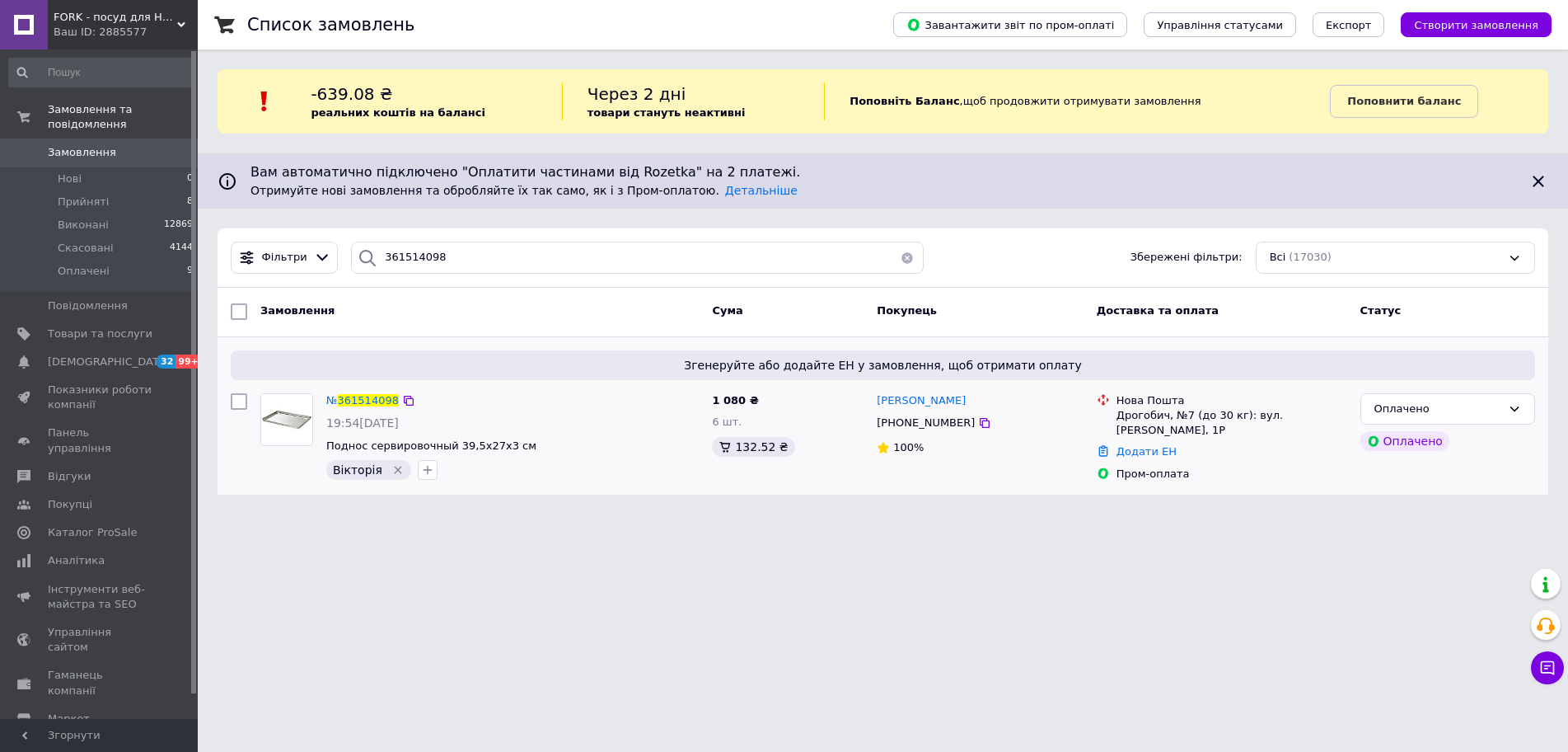
scroll to position [0, 0]
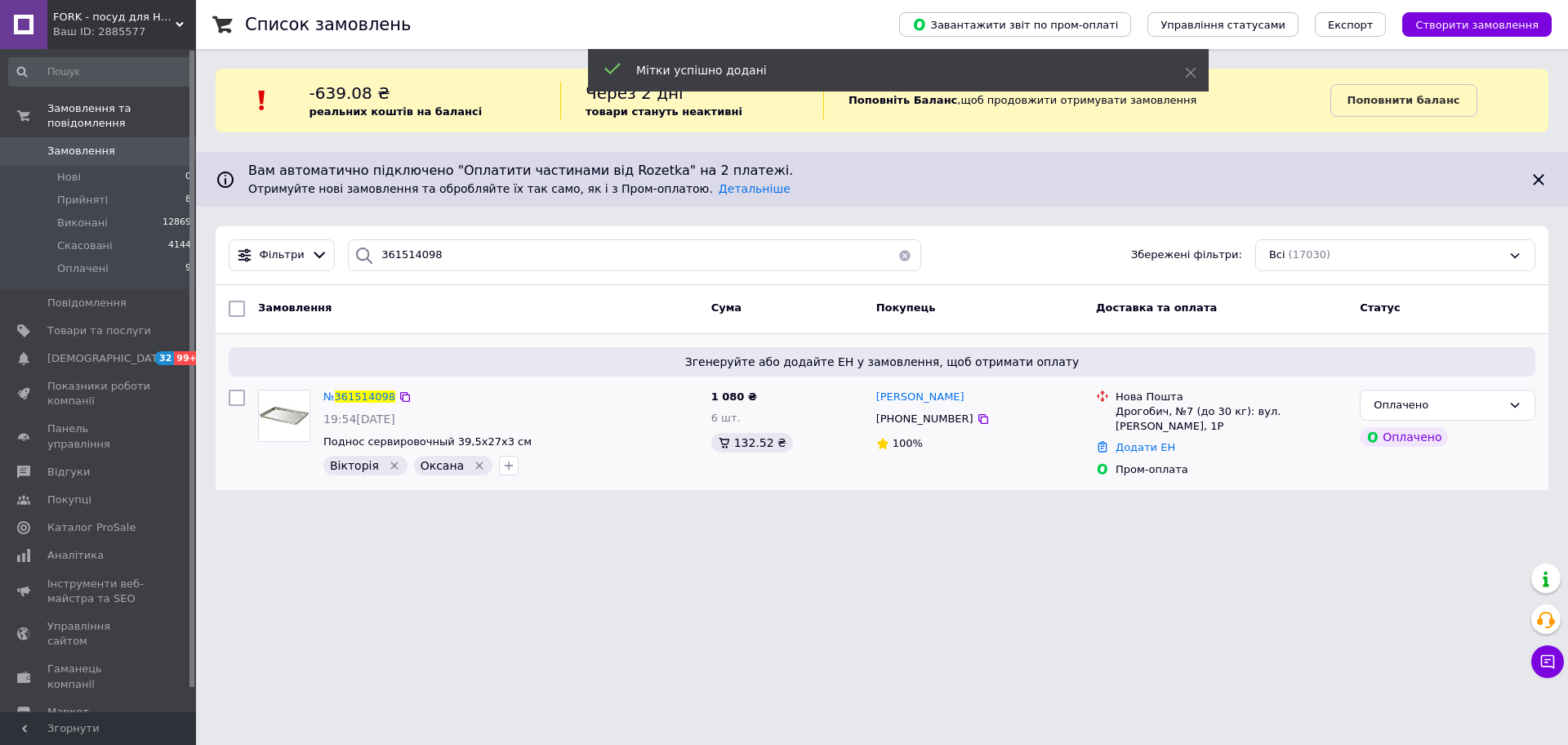
click at [388, 465] on icon "Видалити мітку" at bounding box center [395, 465] width 13 height 13
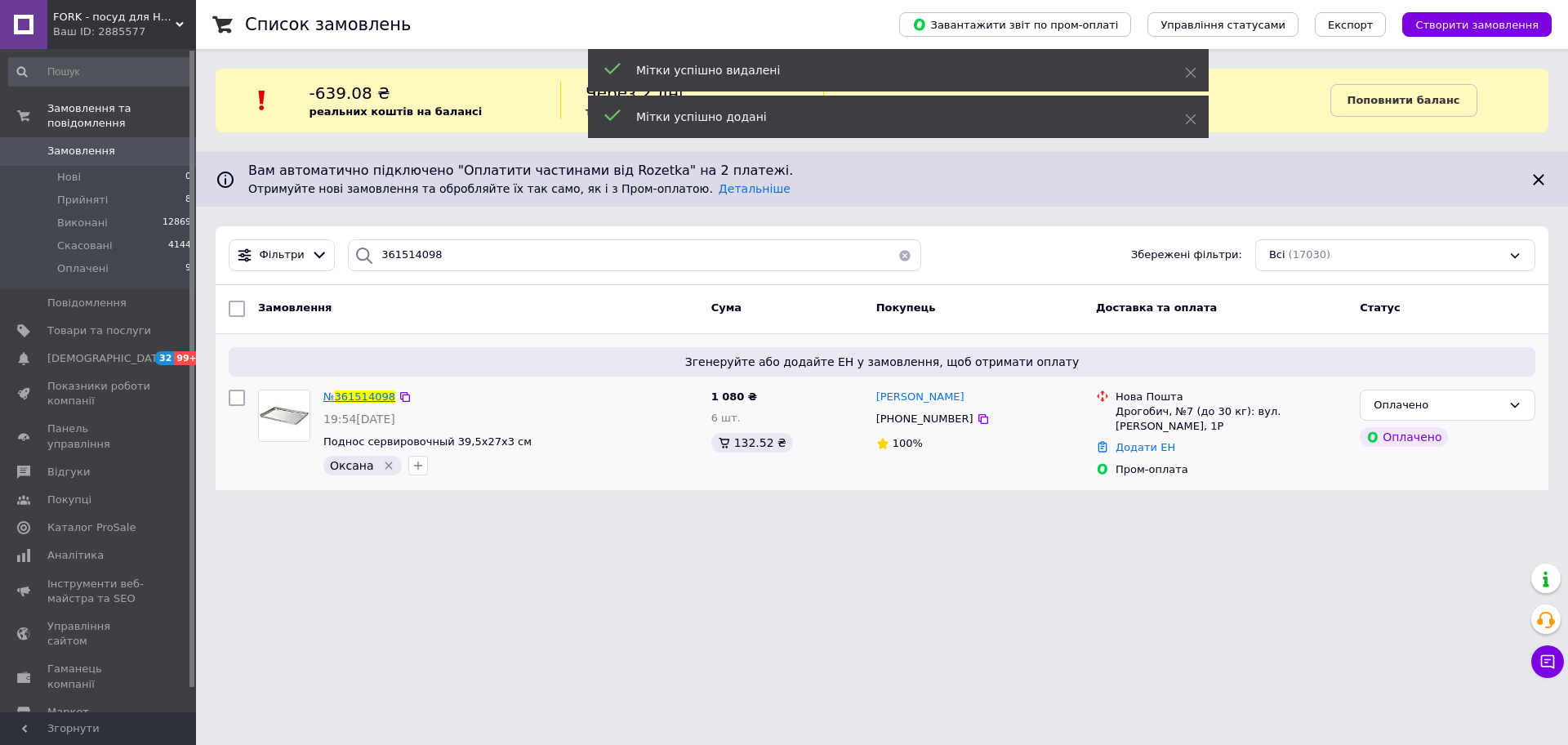
click at [363, 397] on span "361514098" at bounding box center [365, 396] width 61 height 12
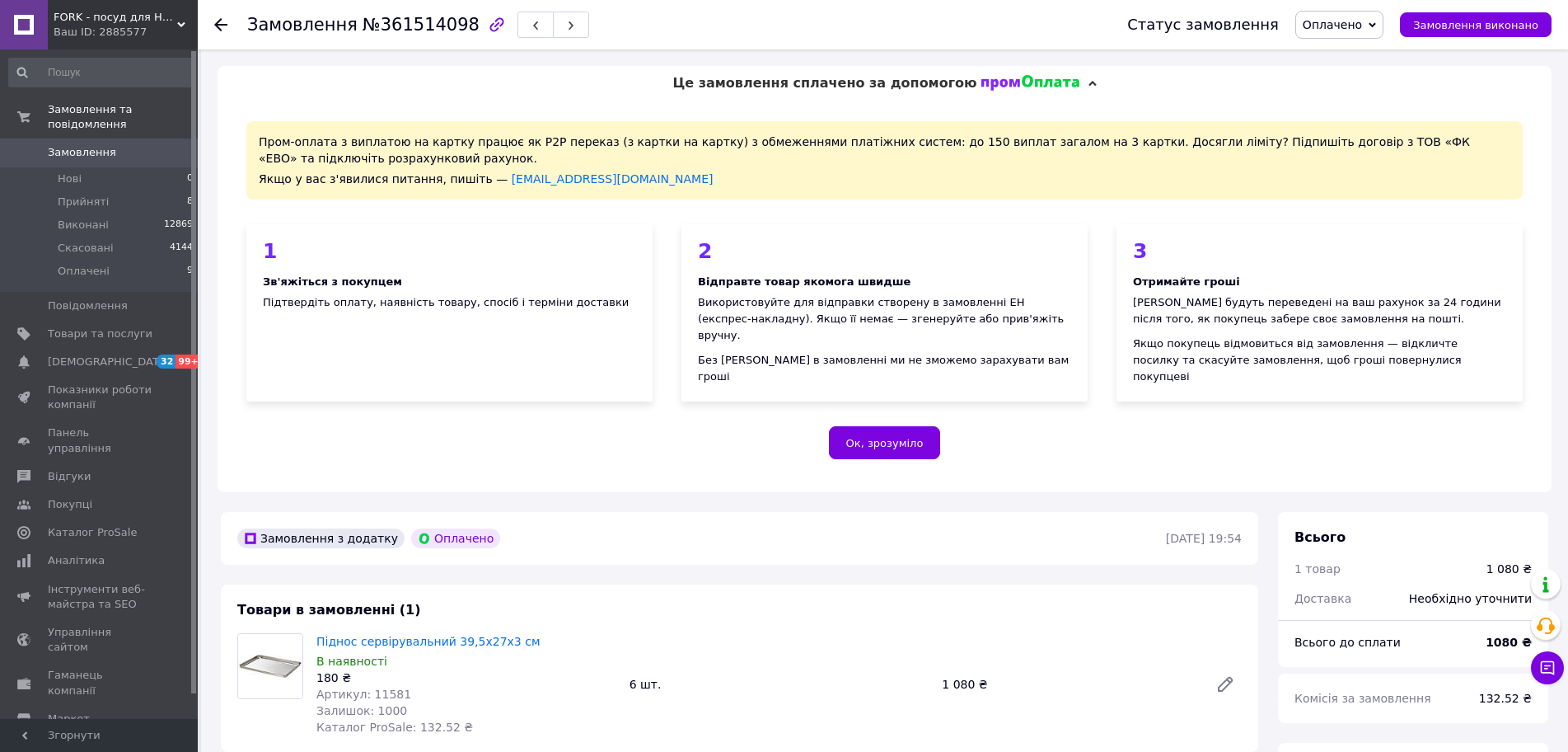
scroll to position [329, 0]
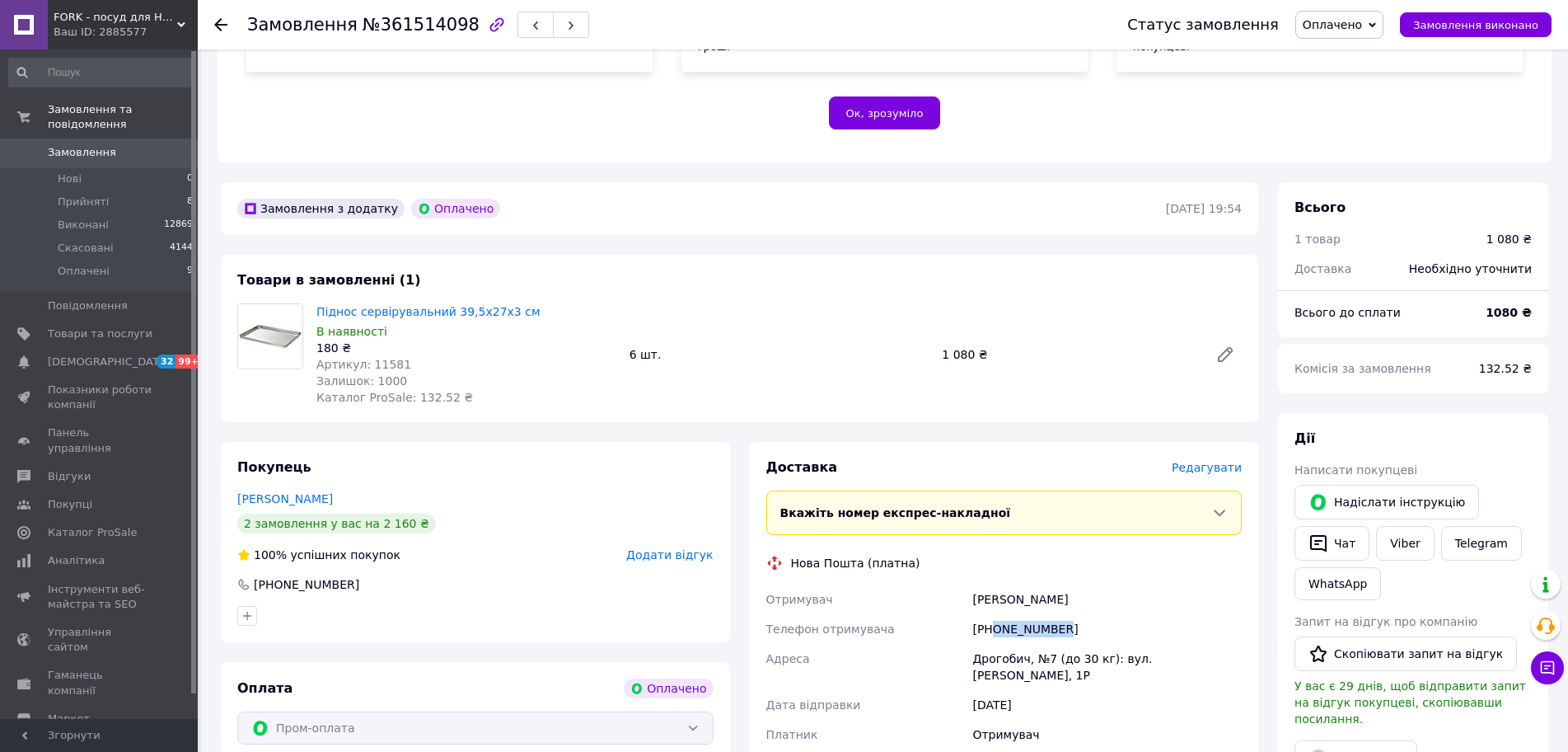
drag, startPoint x: 1055, startPoint y: 611, endPoint x: 995, endPoint y: 621, distance: 60.8
click at [995, 621] on div "[PHONE_NUMBER]" at bounding box center [1107, 629] width 276 height 30
copy div "0984166410"
drag, startPoint x: 393, startPoint y: 348, endPoint x: 367, endPoint y: 346, distance: 26.1
click at [367, 358] on span "Артикул: 11581" at bounding box center [363, 364] width 95 height 13
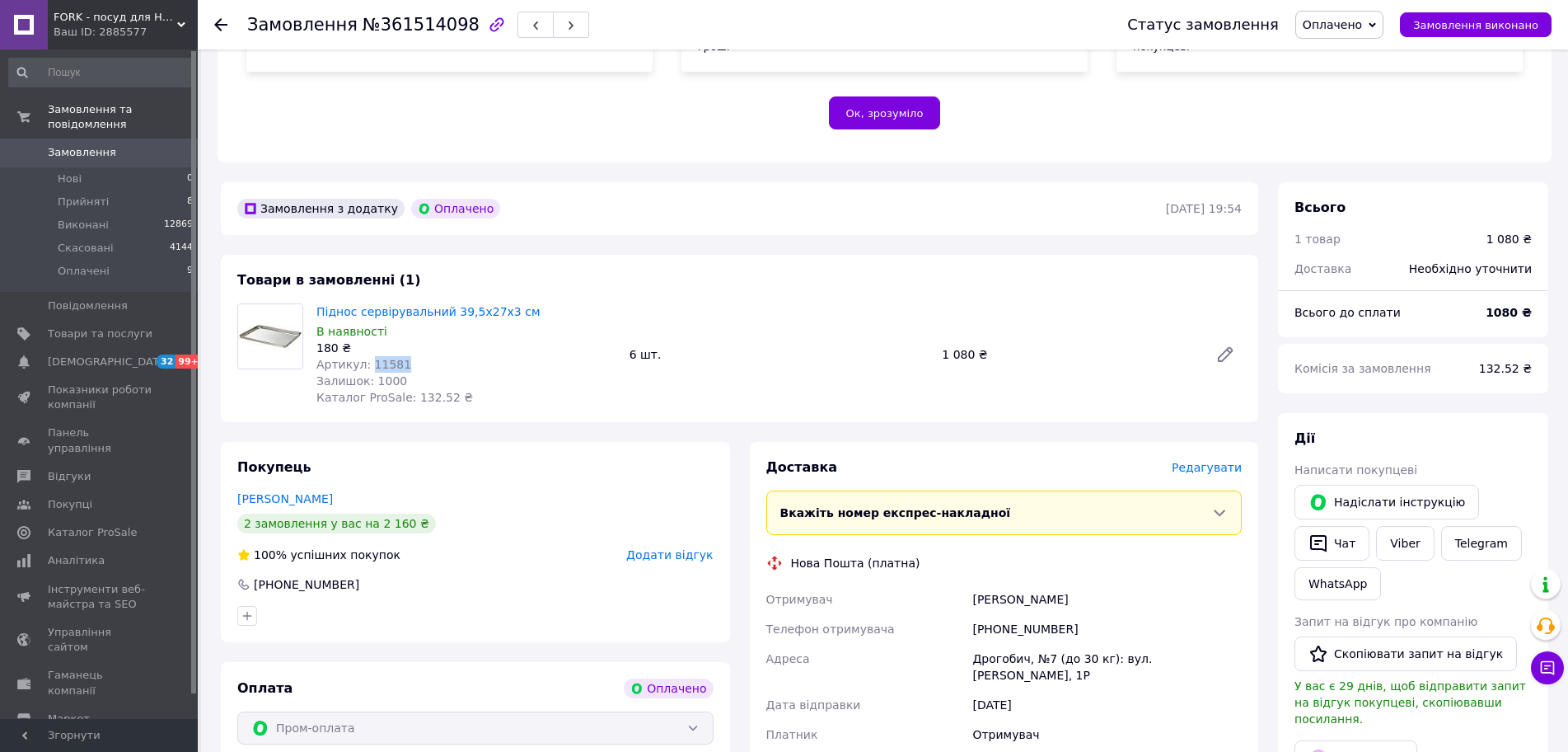
copy span "11581"
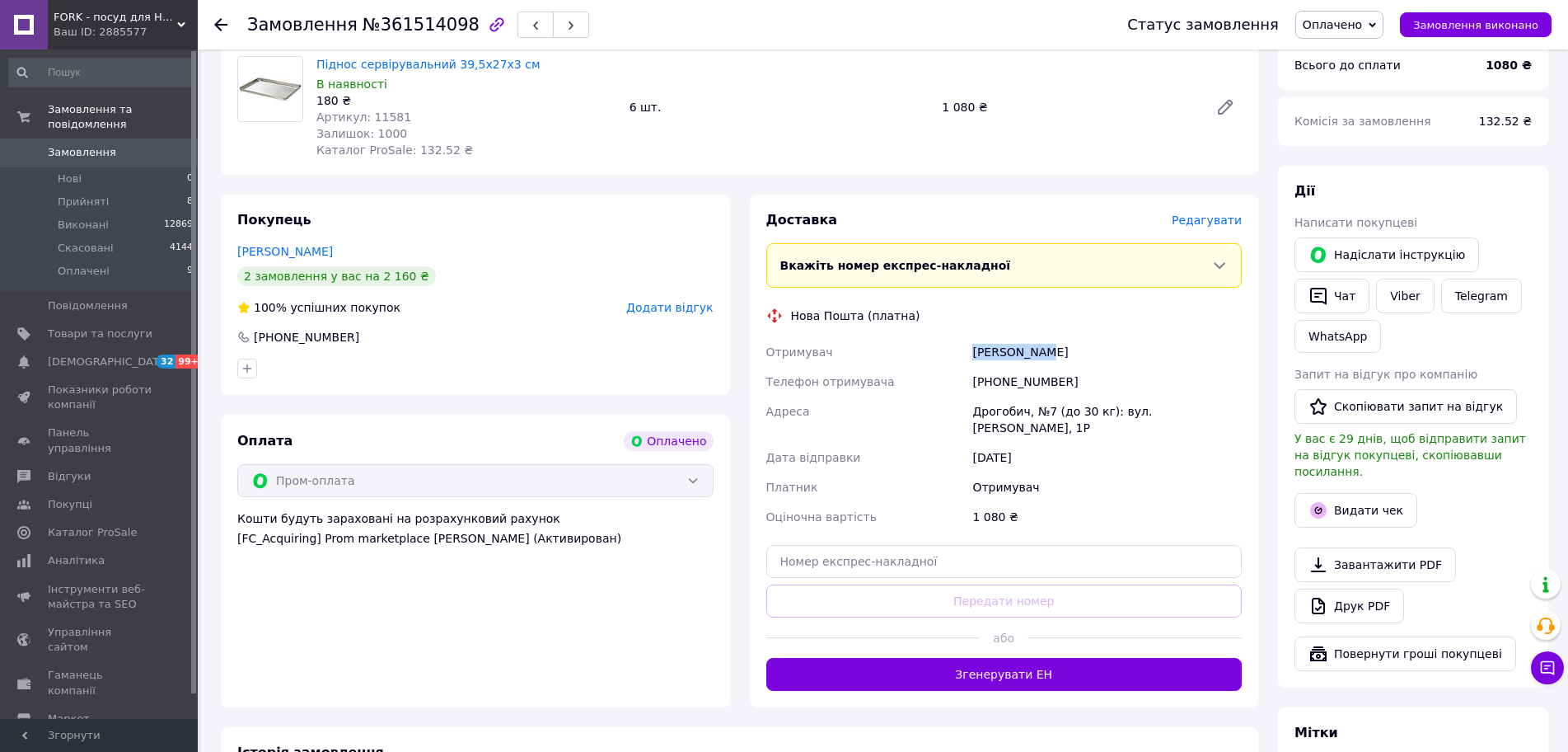
drag, startPoint x: 1014, startPoint y: 332, endPoint x: 974, endPoint y: 330, distance: 40.0
click at [974, 337] on div "[PERSON_NAME]" at bounding box center [1107, 352] width 276 height 30
copy div "[PERSON_NAME]"
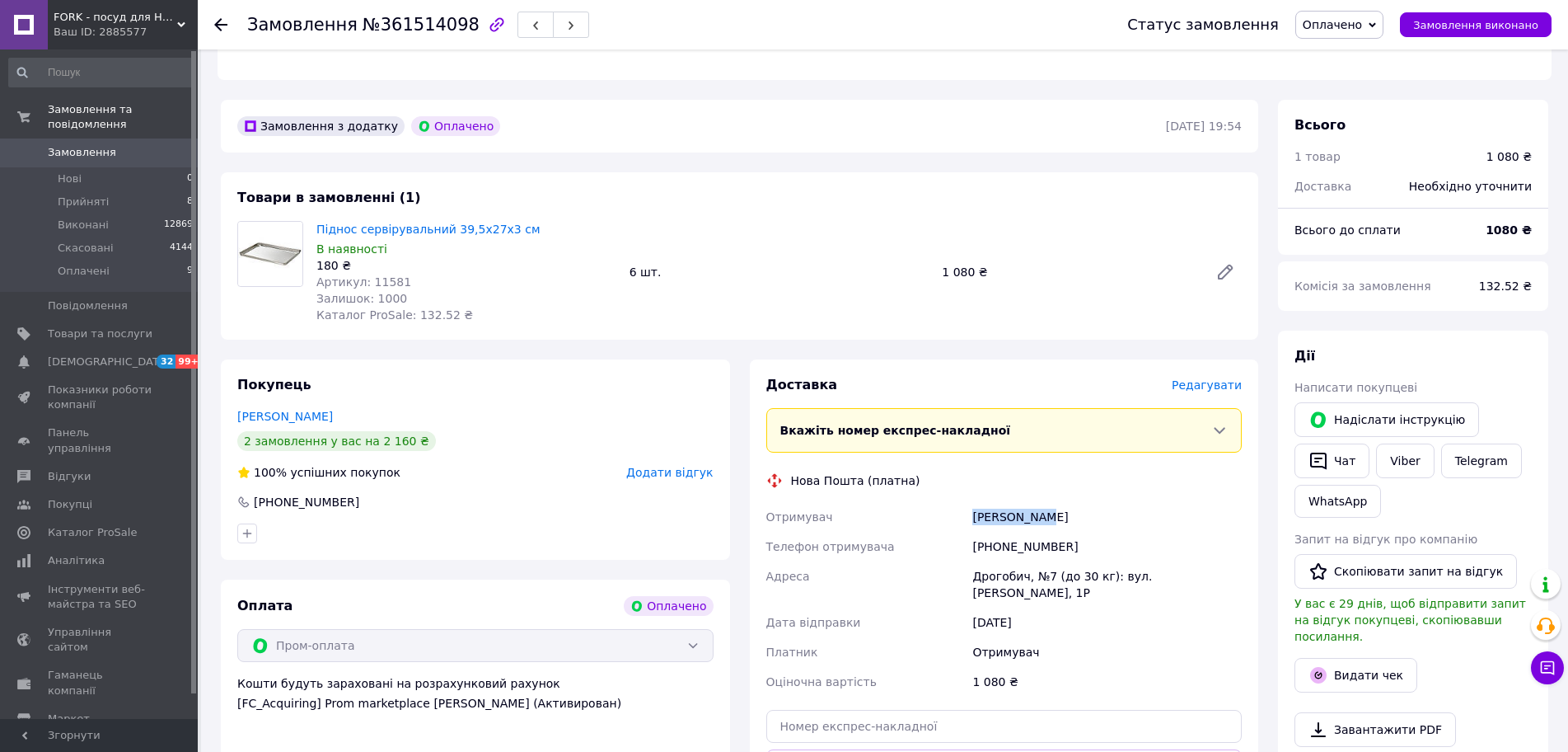
scroll to position [329, 0]
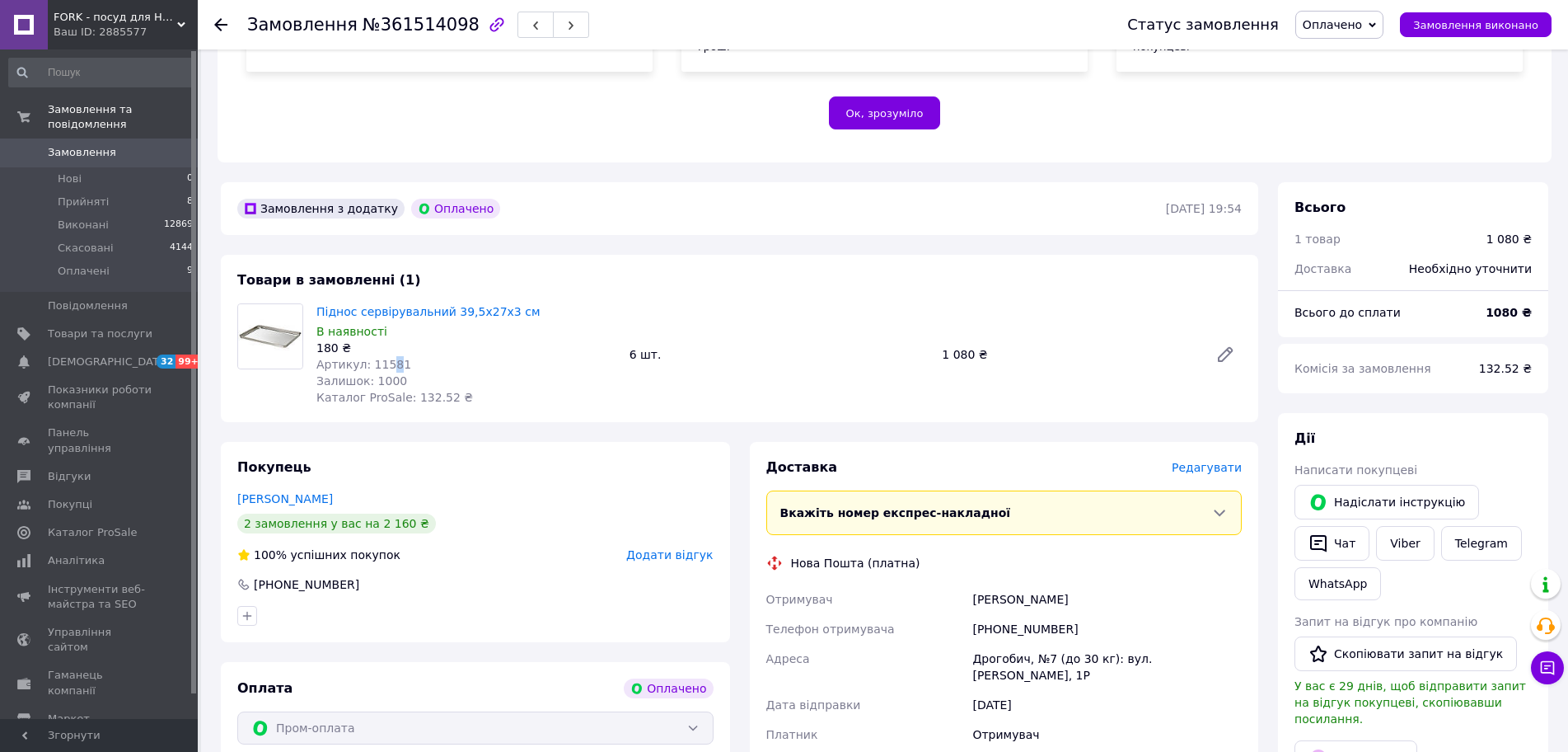
drag, startPoint x: 392, startPoint y: 345, endPoint x: 382, endPoint y: 351, distance: 11.7
click at [382, 358] on span "Артикул: 11581" at bounding box center [363, 364] width 95 height 13
click at [395, 356] on div "Артикул: 11581" at bounding box center [466, 364] width 300 height 17
drag, startPoint x: 395, startPoint y: 348, endPoint x: 368, endPoint y: 348, distance: 27.0
click at [368, 356] on div "Артикул: 11581" at bounding box center [466, 364] width 300 height 17
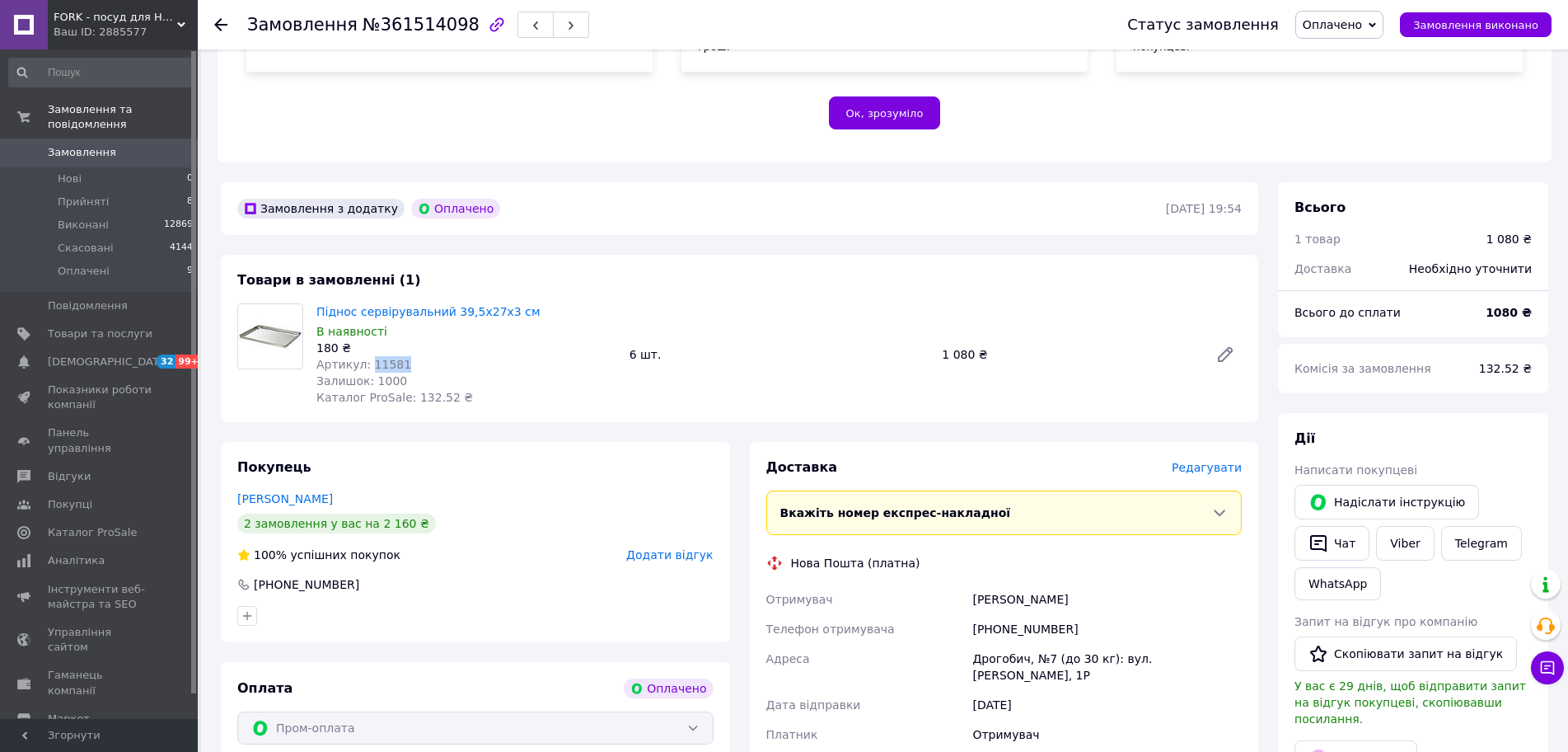
copy span "11581"
drag, startPoint x: 1061, startPoint y: 608, endPoint x: 996, endPoint y: 619, distance: 65.9
click at [996, 619] on div "[PHONE_NUMBER]" at bounding box center [1107, 629] width 276 height 30
copy div "0984166410"
